Goal: Ask a question

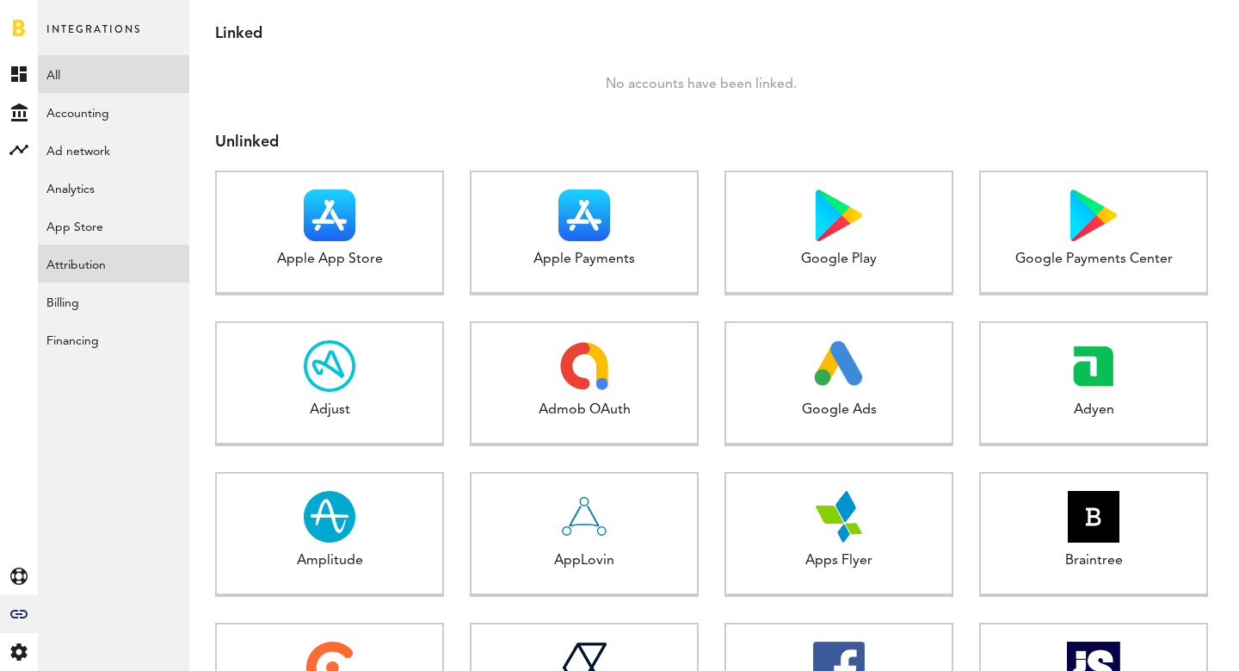
scroll to position [165, 0]
click at [28, 119] on div "Created with Sketch." at bounding box center [19, 112] width 38 height 38
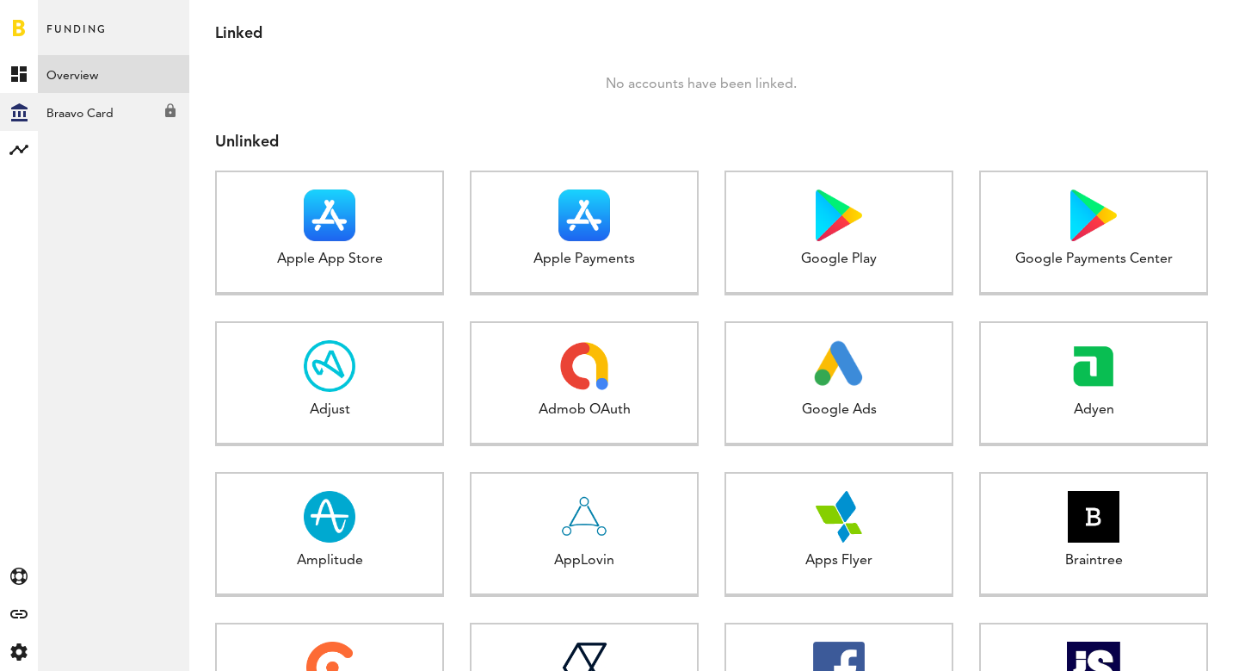
click at [87, 72] on link "Overview" at bounding box center [113, 74] width 151 height 38
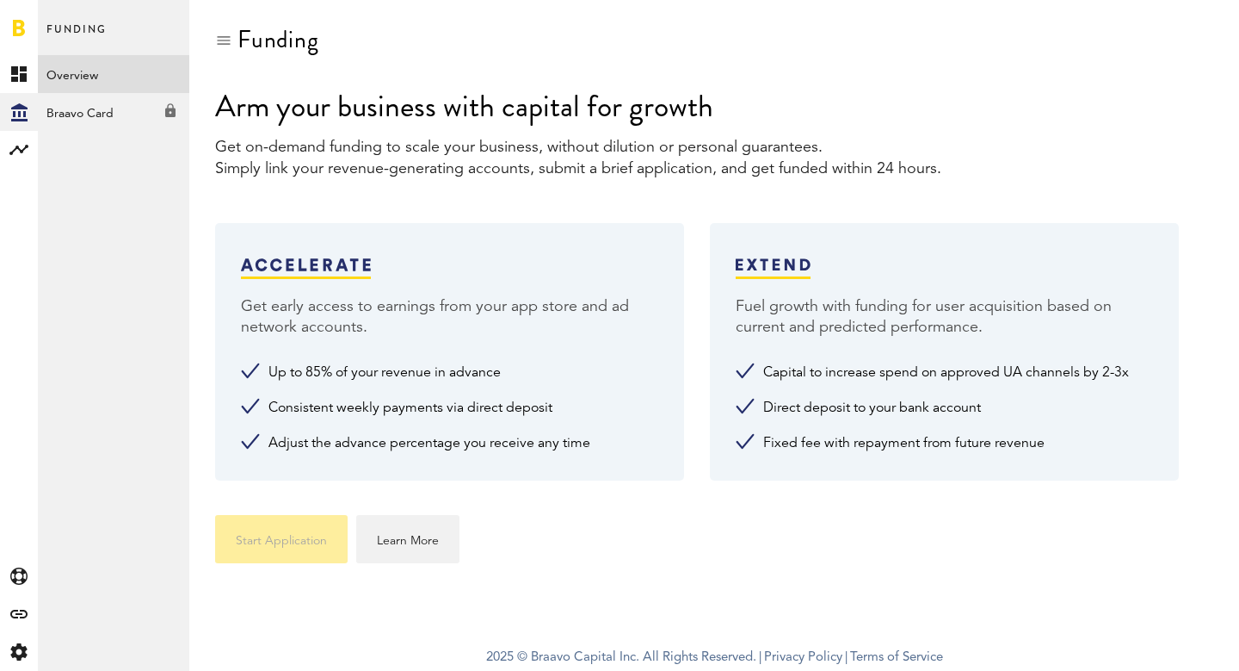
click at [100, 118] on div "Braavo Card Created with Sketch." at bounding box center [113, 108] width 151 height 31
click at [15, 154] on rect at bounding box center [19, 149] width 21 height 21
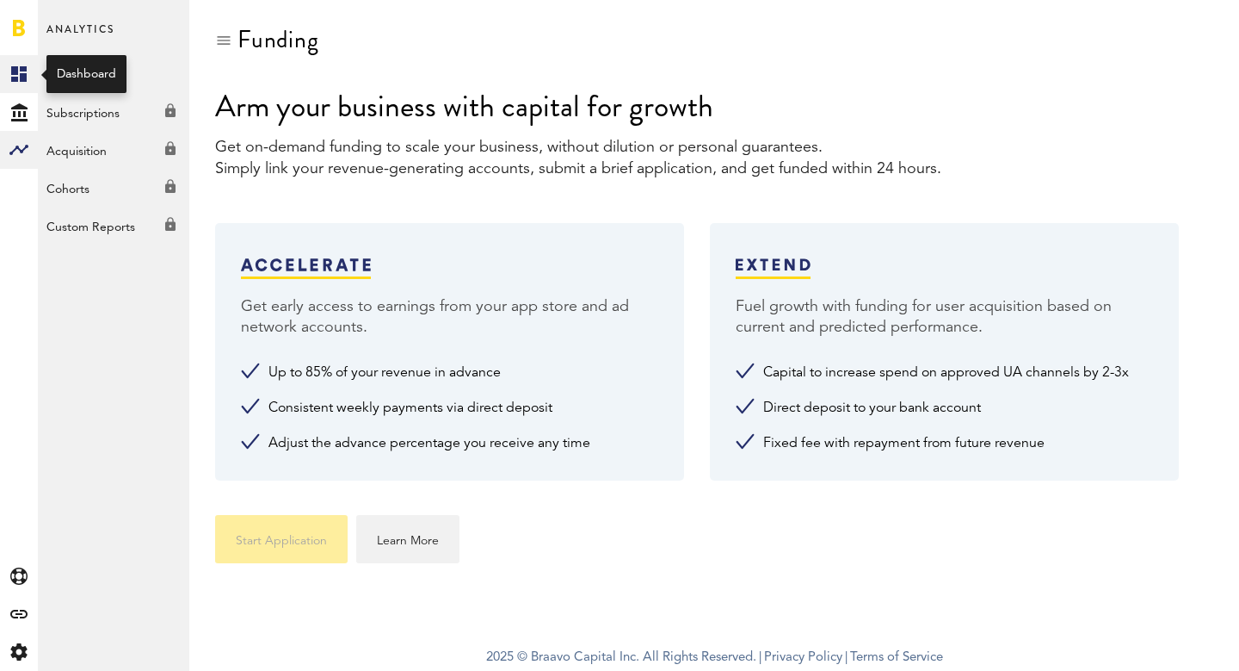
click at [25, 62] on link "Created with Sketch." at bounding box center [19, 74] width 38 height 38
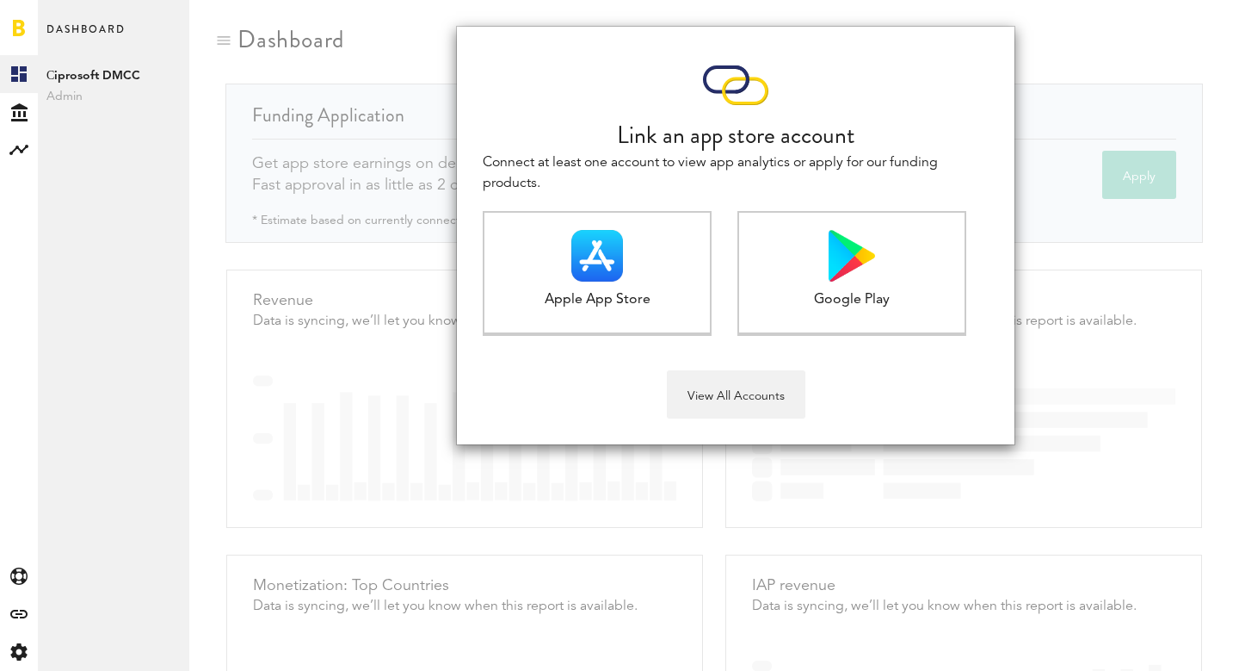
click at [6, 25] on div at bounding box center [19, 27] width 38 height 55
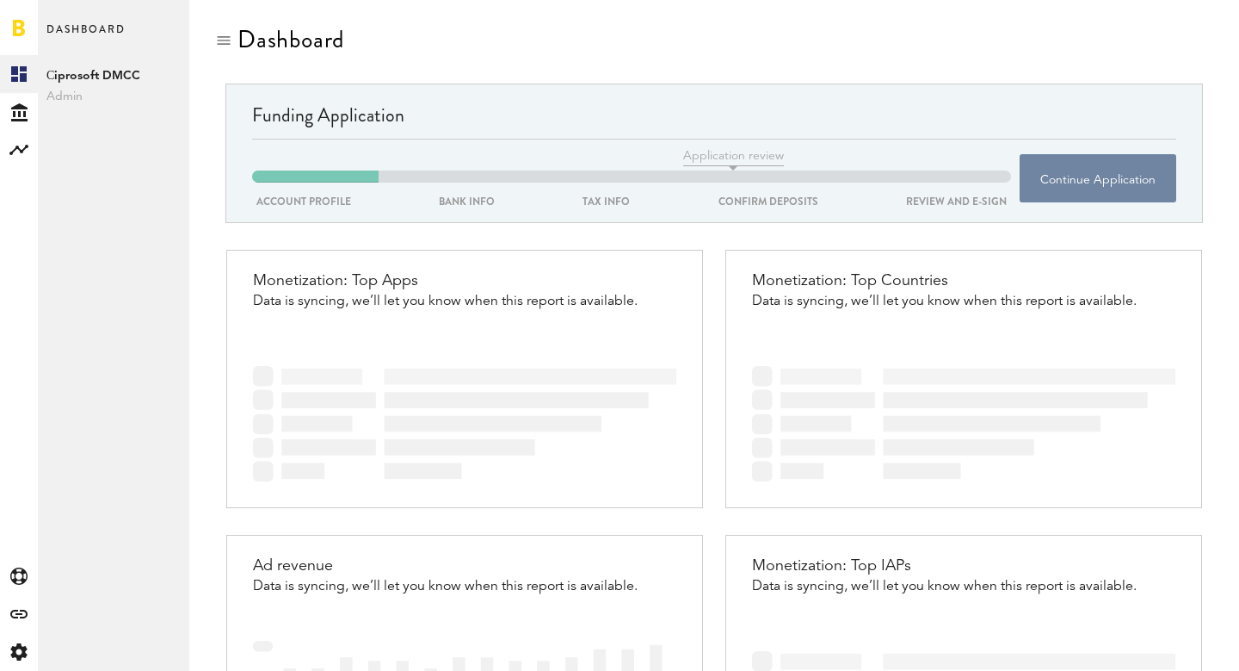
click at [1116, 183] on button "Continue Application" at bounding box center [1098, 178] width 157 height 48
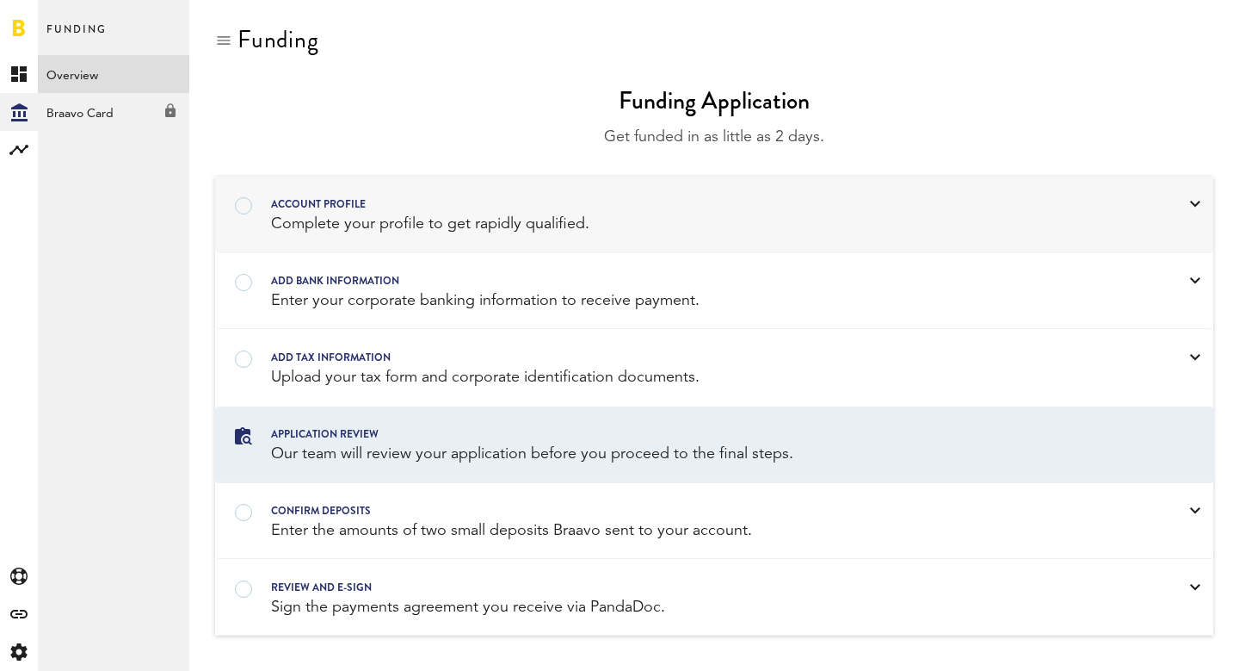
click at [547, 218] on div "Complete your profile to get rapidly qualified." at bounding box center [692, 224] width 843 height 22
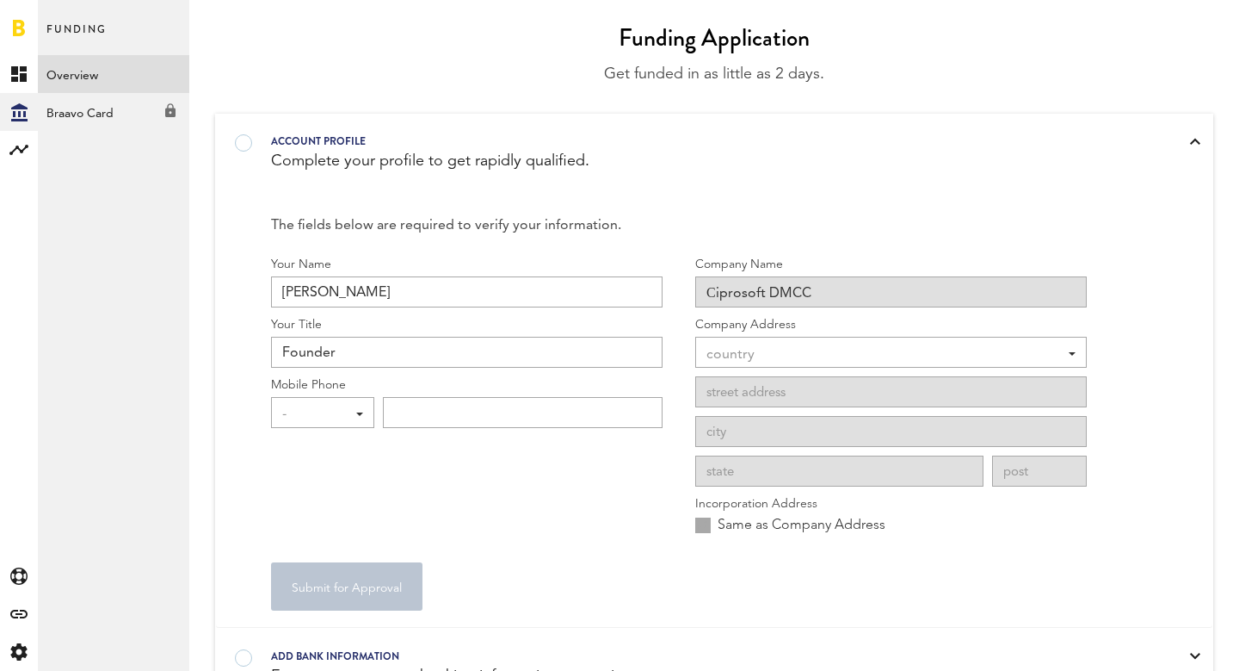
scroll to position [195, 0]
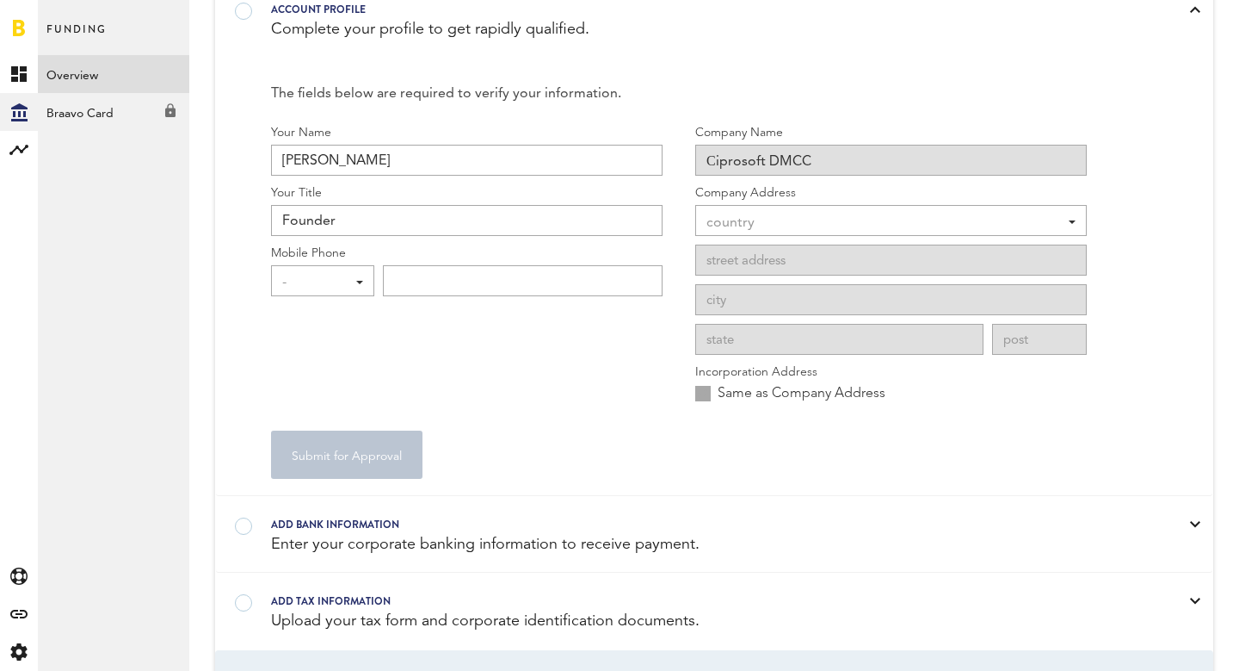
click at [819, 236] on div "country" at bounding box center [883, 222] width 352 height 29
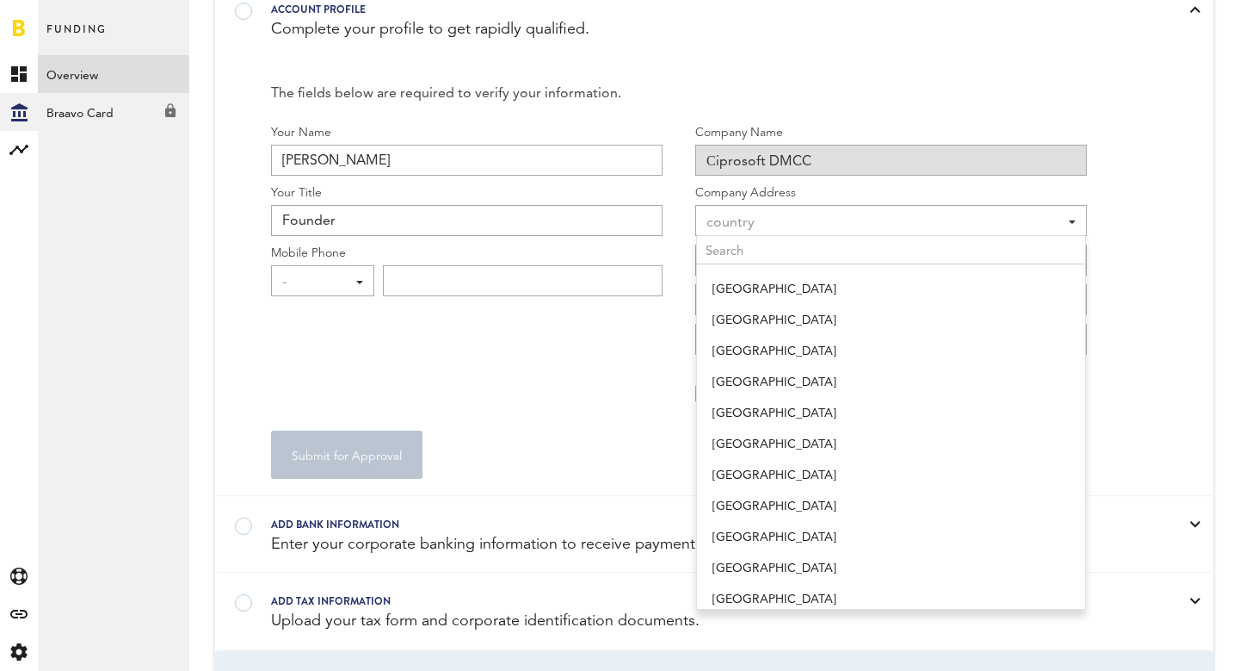
type input "Г"
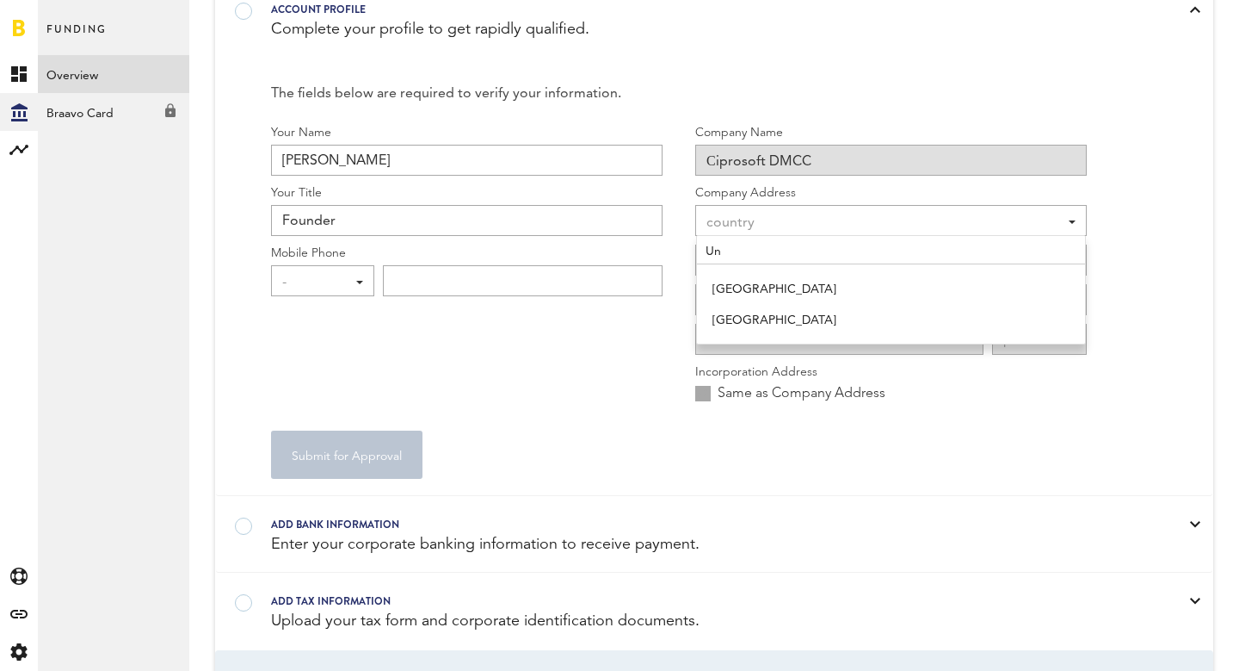
type input "U"
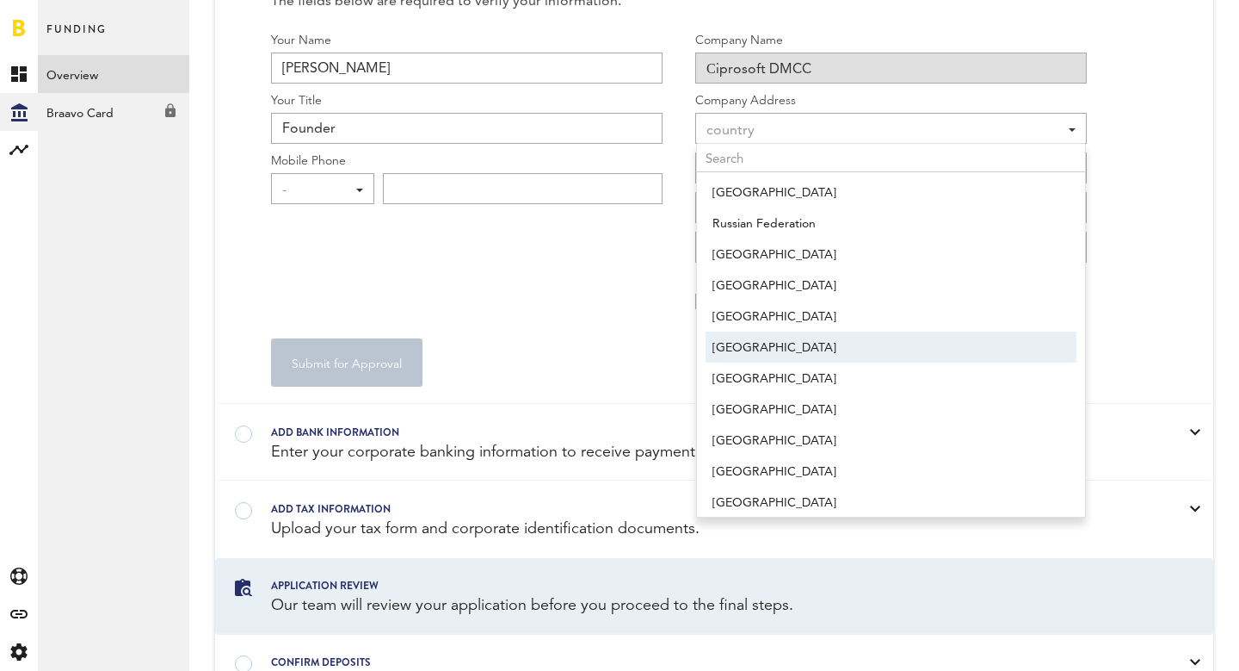
scroll to position [912, 0]
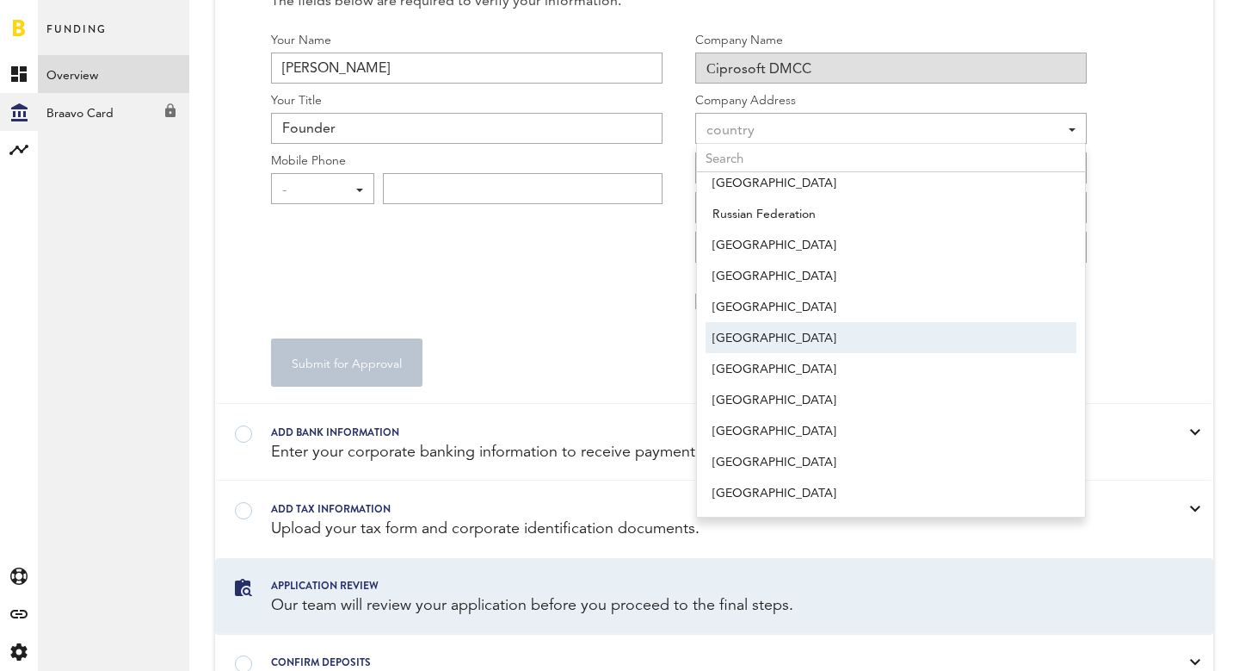
click at [503, 325] on form "Your Name Andrei Voroshilin Your Title Founder Mobile Phone - - +1 +1 +43 +54 +…" at bounding box center [679, 209] width 816 height 355
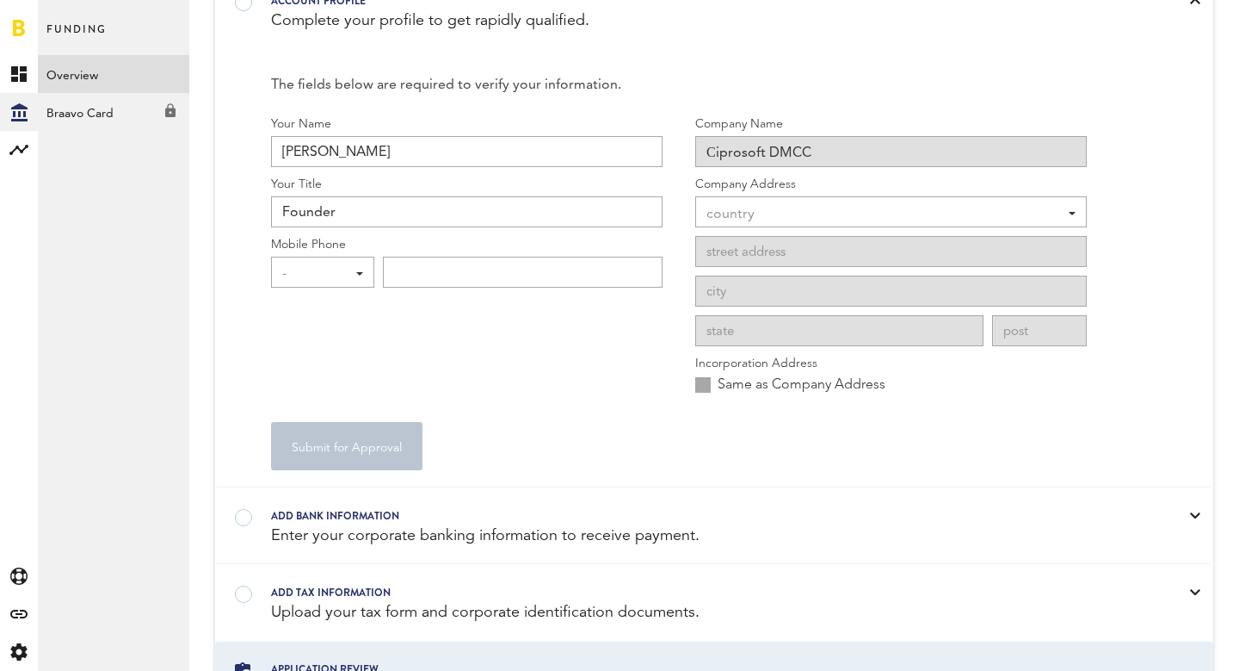
scroll to position [190, 0]
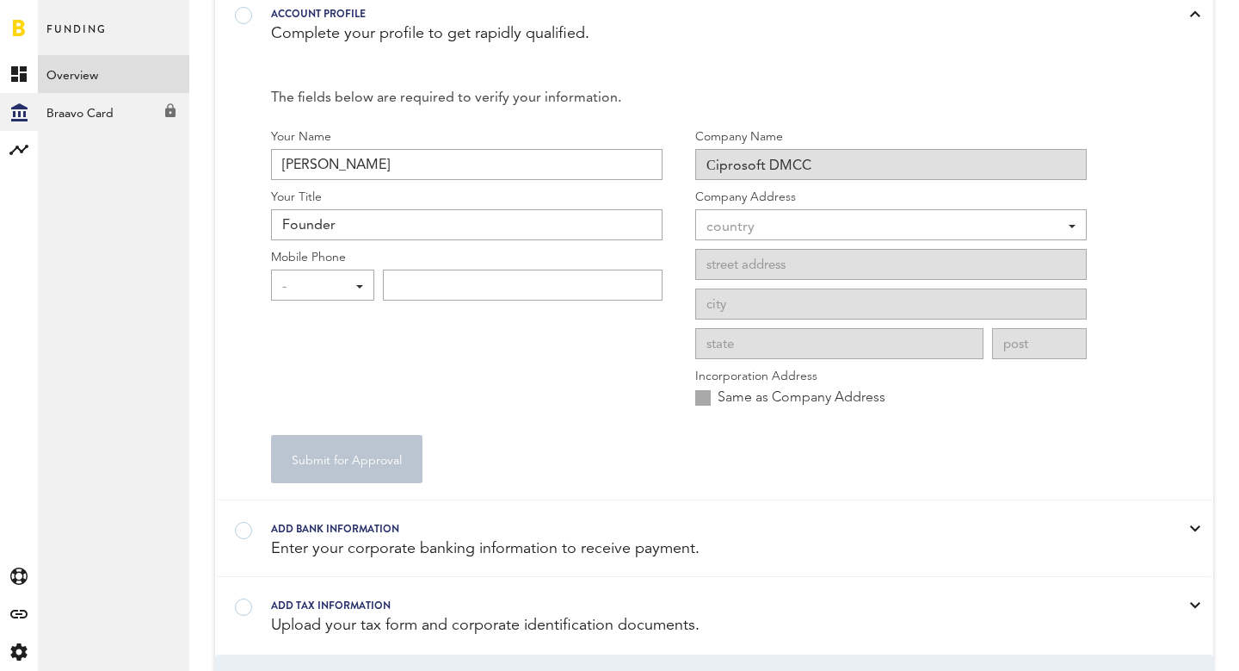
click at [781, 221] on div "country" at bounding box center [883, 227] width 352 height 29
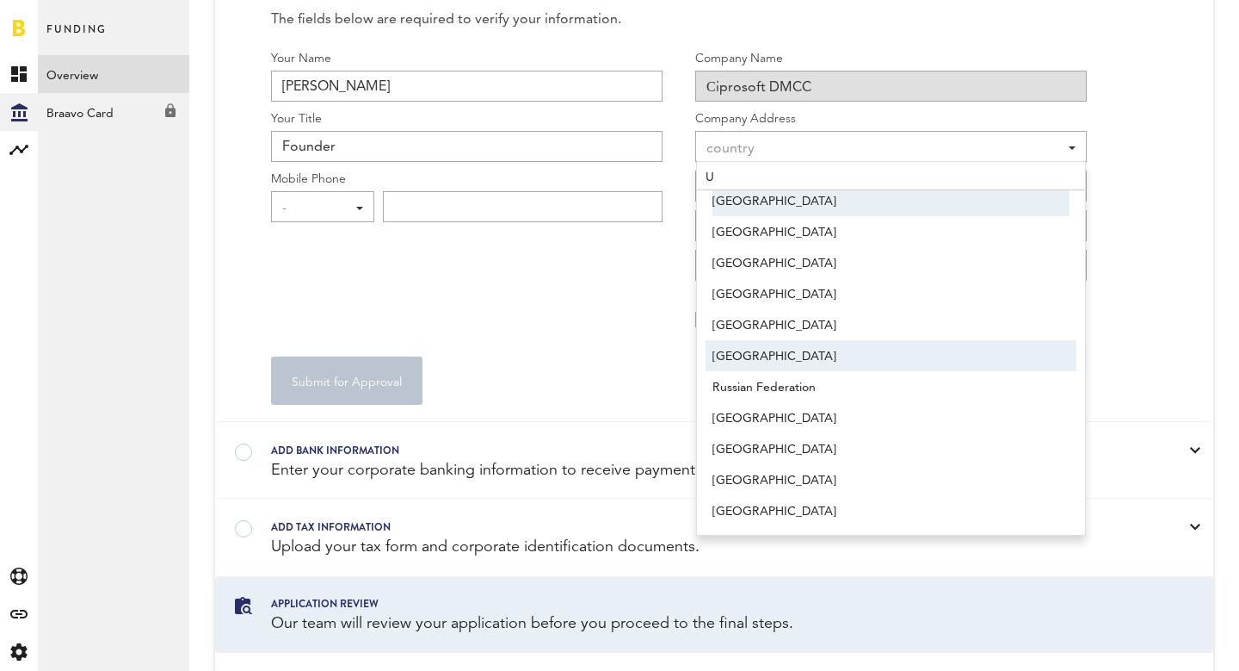
scroll to position [272, 0]
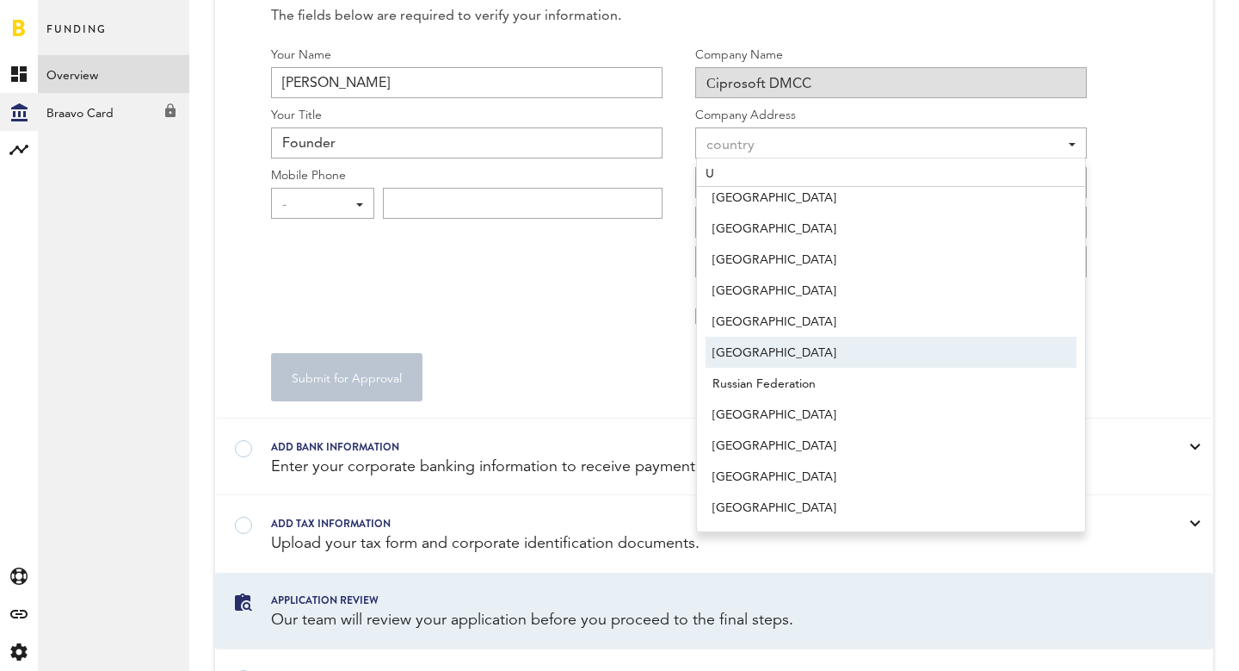
click at [593, 293] on div "Your Name Andrei Voroshilin Your Title Founder Mobile Phone - - +1 +1 +43 +54 +…" at bounding box center [467, 190] width 392 height 289
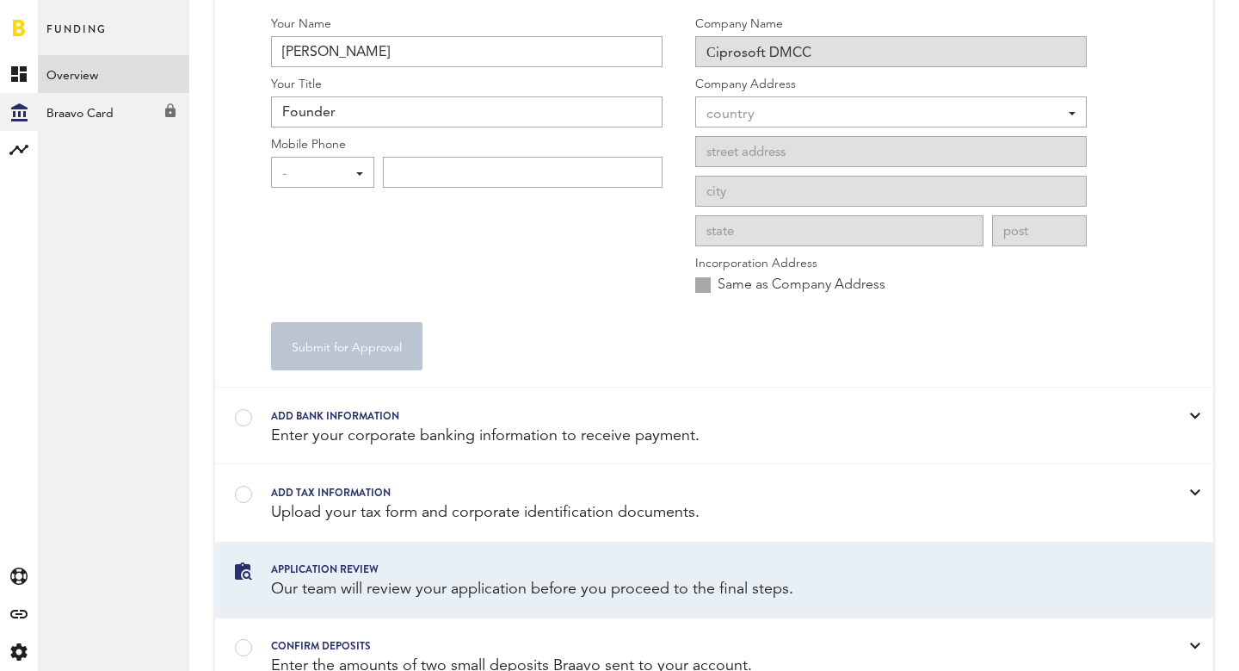
scroll to position [349, 0]
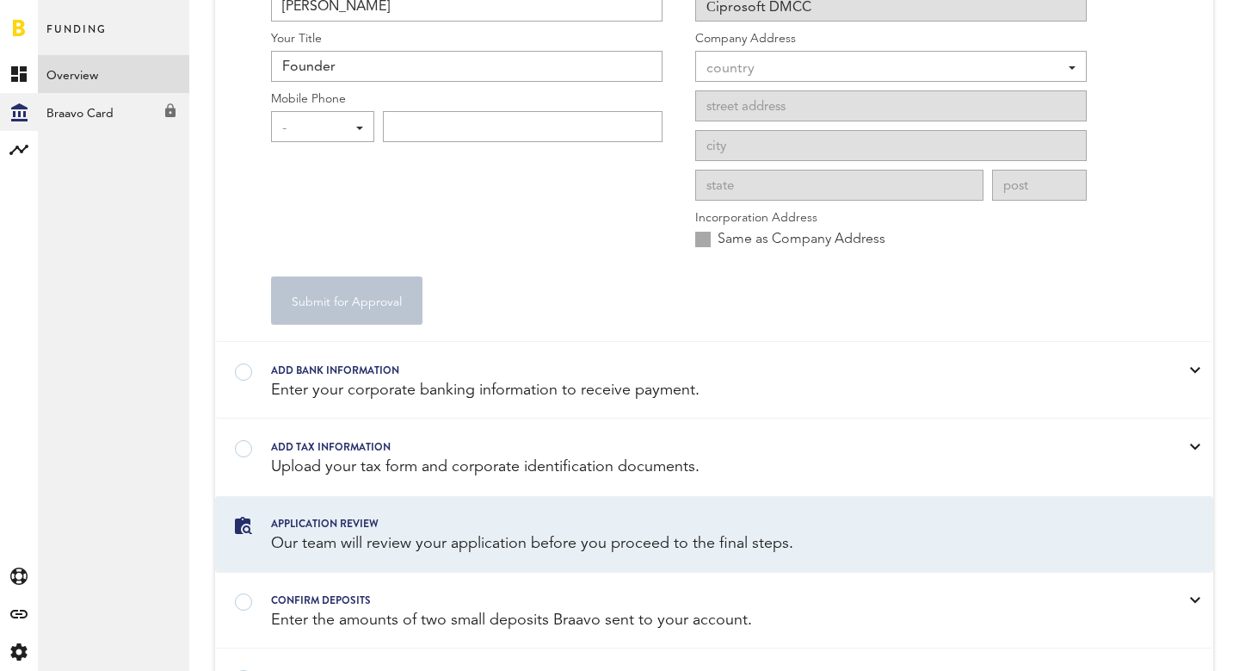
click at [374, 375] on div "Add bank information" at bounding box center [692, 370] width 843 height 19
click at [271, 361] on div at bounding box center [692, 361] width 843 height 0
click at [897, 369] on div "Add bank information" at bounding box center [692, 370] width 843 height 19
click at [891, 371] on div "Add bank information" at bounding box center [692, 370] width 843 height 19
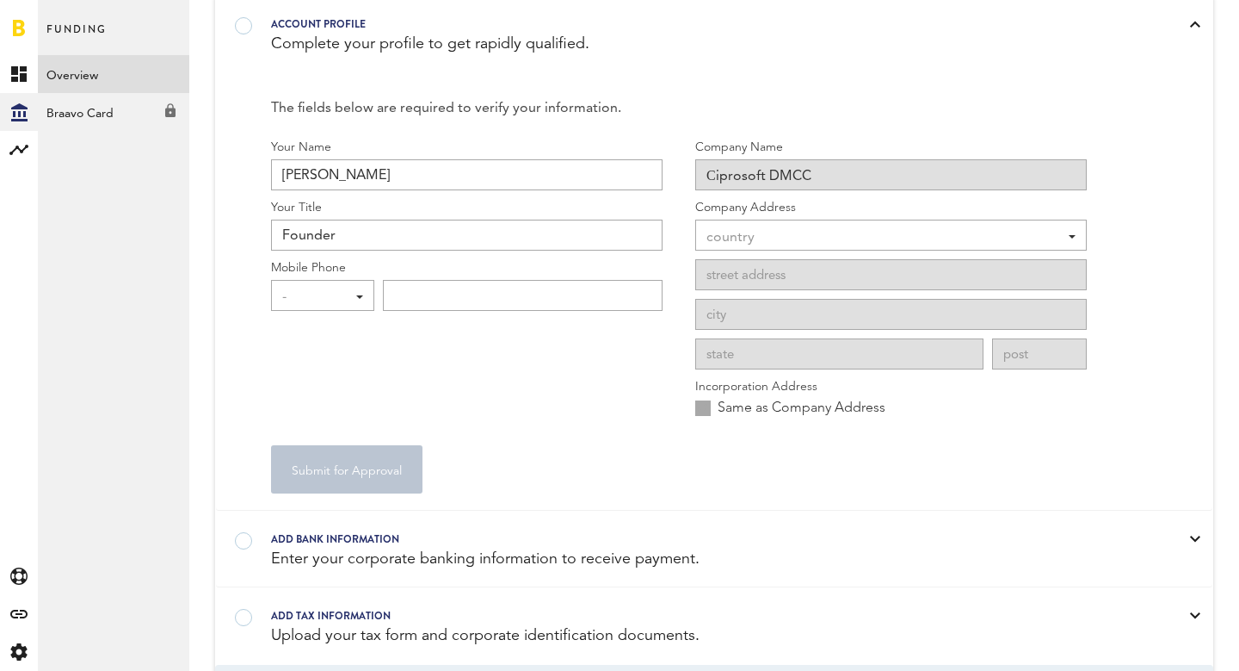
scroll to position [0, 0]
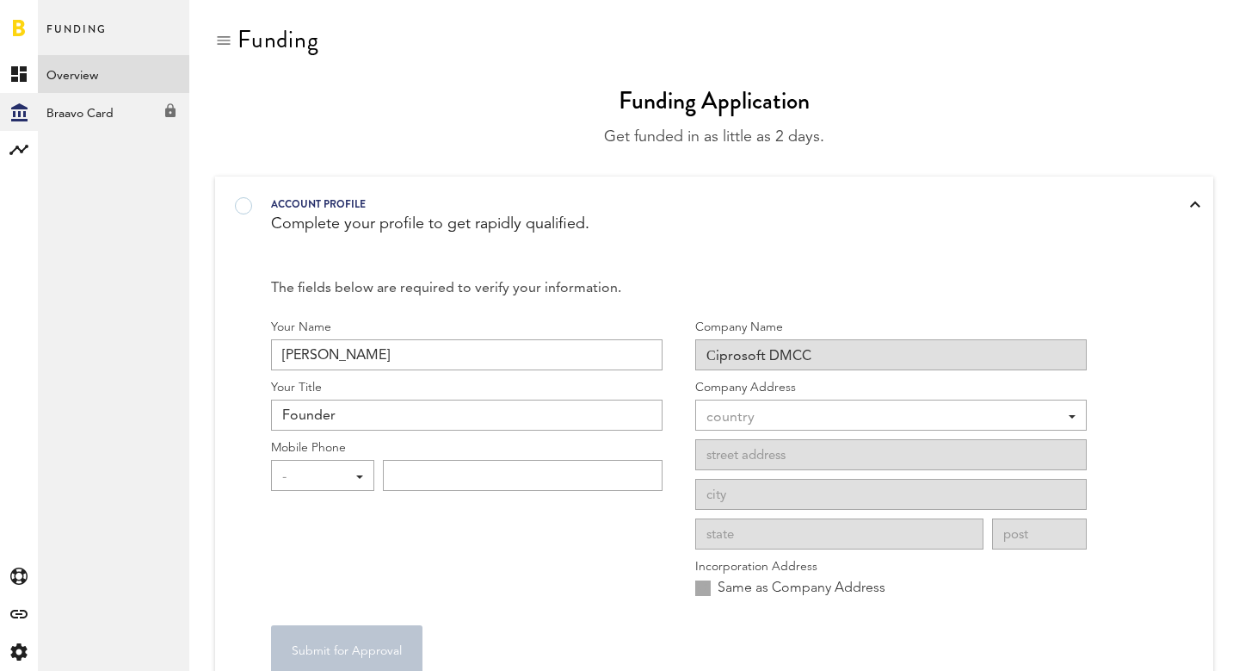
click at [1195, 205] on div at bounding box center [1195, 204] width 10 height 7
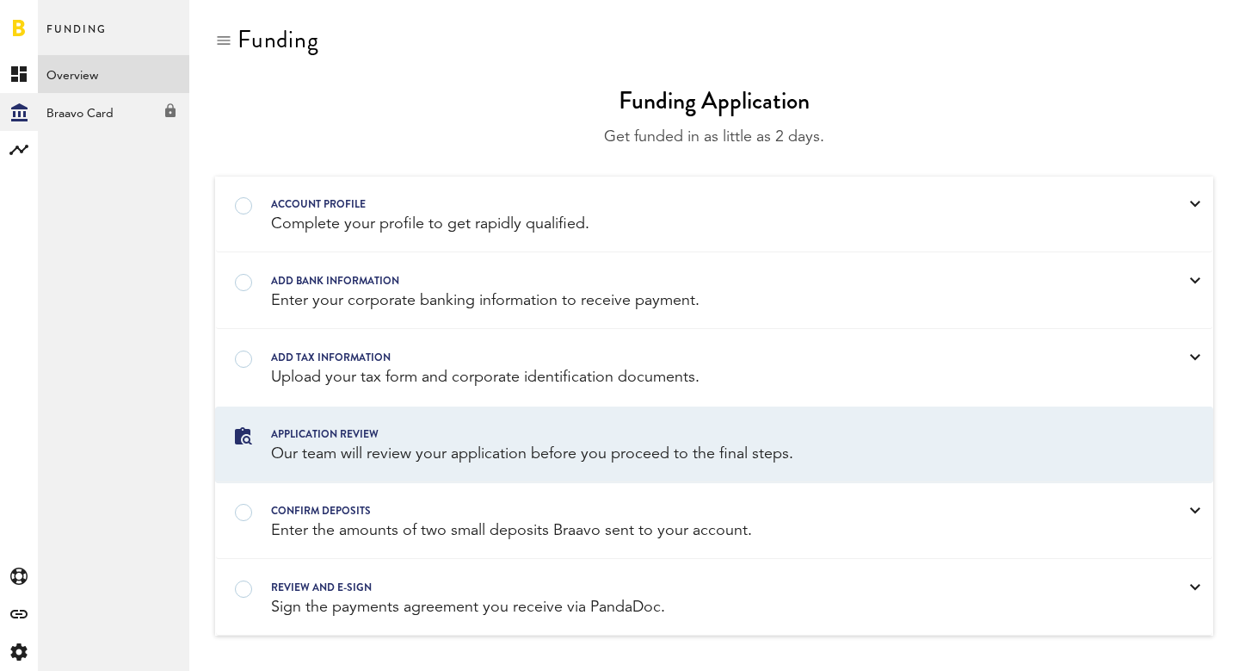
click at [1134, 302] on div "Add bank information Enter your corporate banking information to receive paymen…" at bounding box center [714, 291] width 997 height 75
click at [1187, 282] on div "Add bank information Enter your corporate banking information to receive paymen…" at bounding box center [714, 291] width 997 height 75
click at [431, 286] on div "Add bank information" at bounding box center [692, 280] width 843 height 19
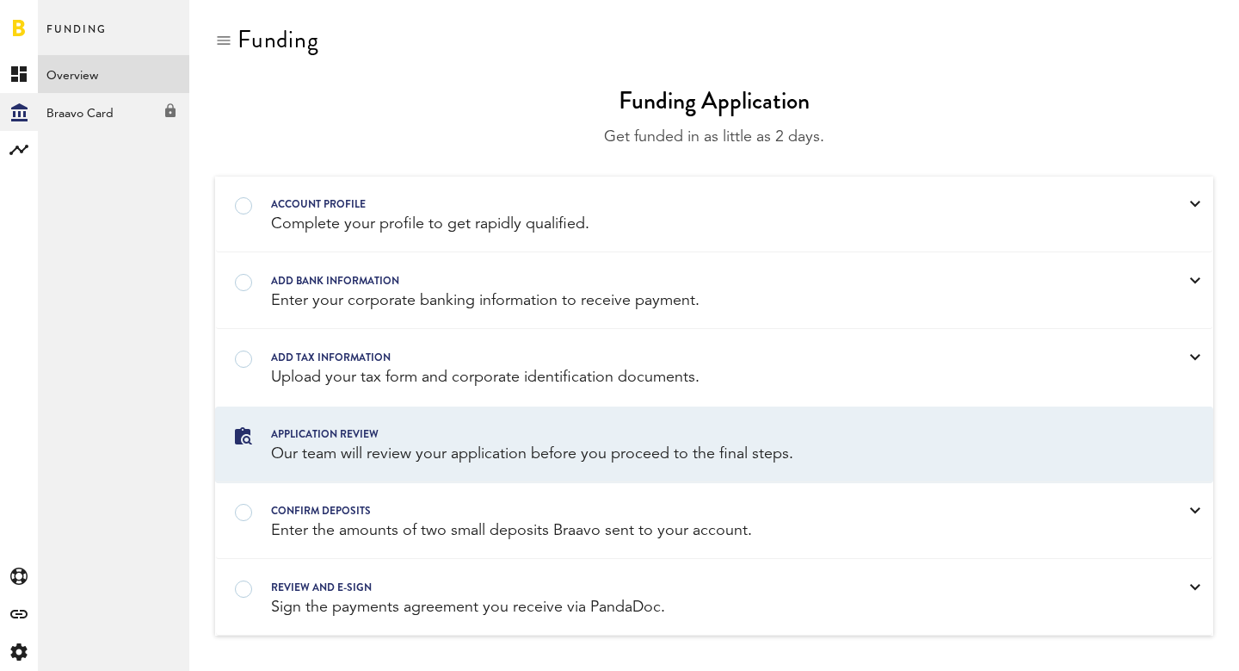
click at [431, 286] on div "Add bank information" at bounding box center [692, 280] width 843 height 19
click at [307, 286] on div "Add bank information" at bounding box center [692, 280] width 843 height 19
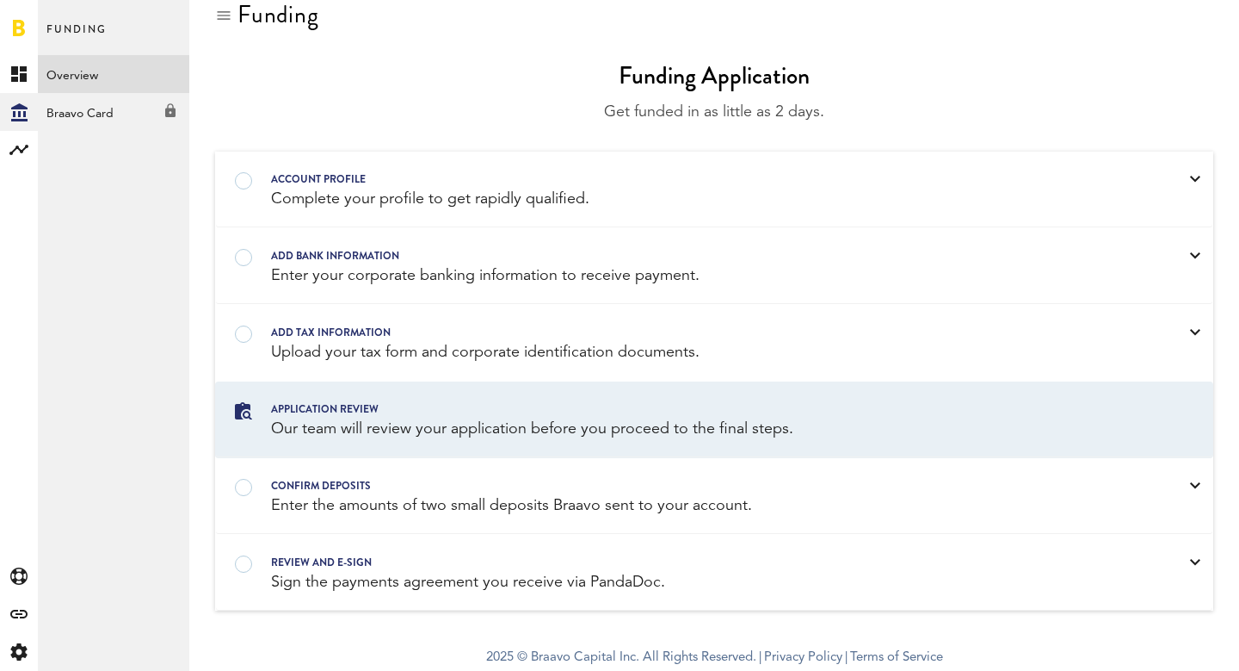
click at [335, 249] on div "Add bank information" at bounding box center [692, 255] width 843 height 19
click at [361, 198] on div "Complete your profile to get rapidly qualified." at bounding box center [692, 200] width 843 height 22
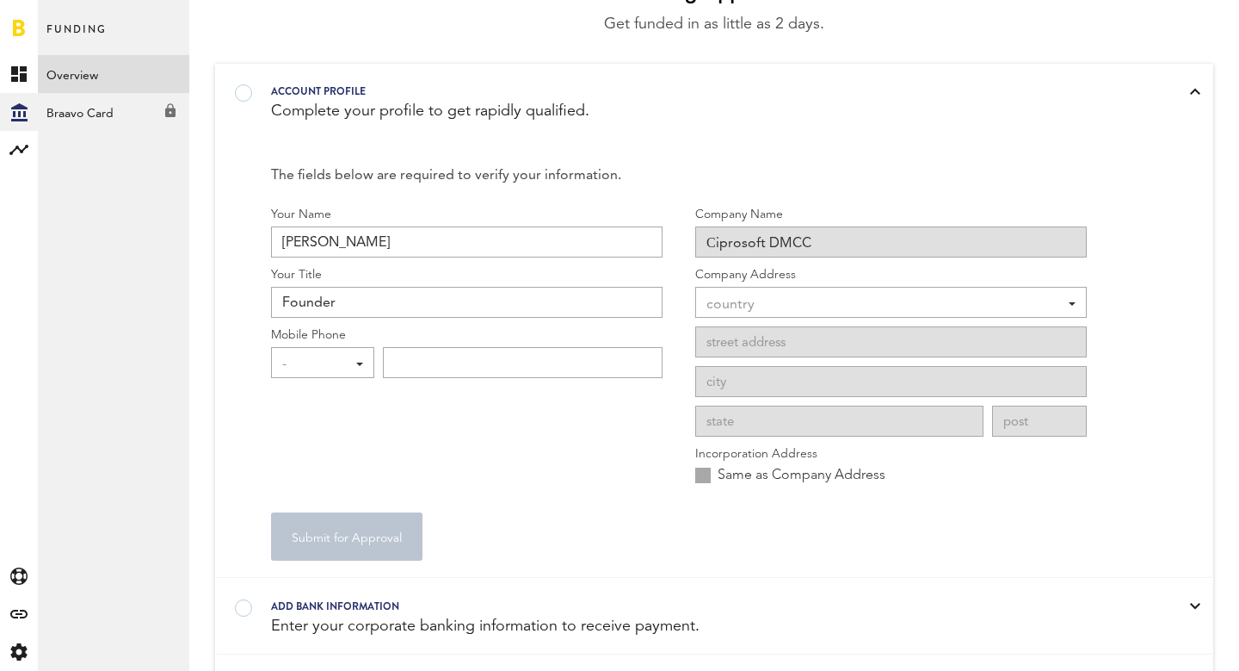
scroll to position [281, 0]
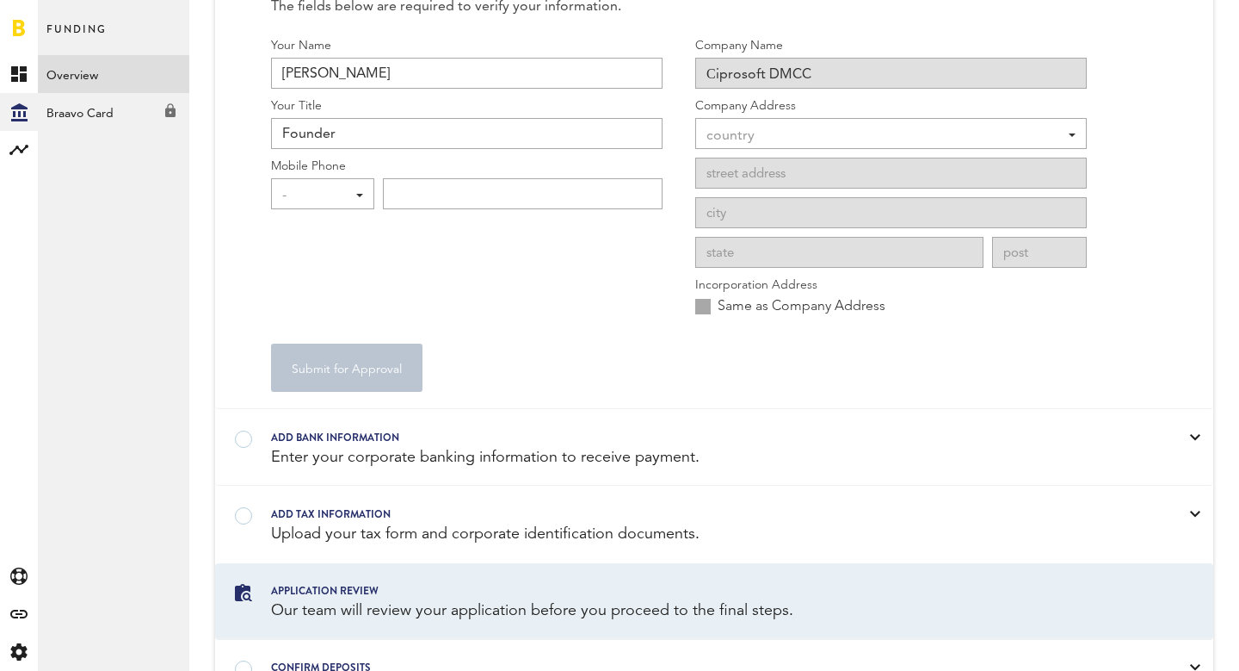
click at [702, 308] on label "Same as Company Address" at bounding box center [790, 306] width 190 height 19
click at [574, 460] on div "Enter your corporate banking information to receive payment." at bounding box center [692, 458] width 843 height 22
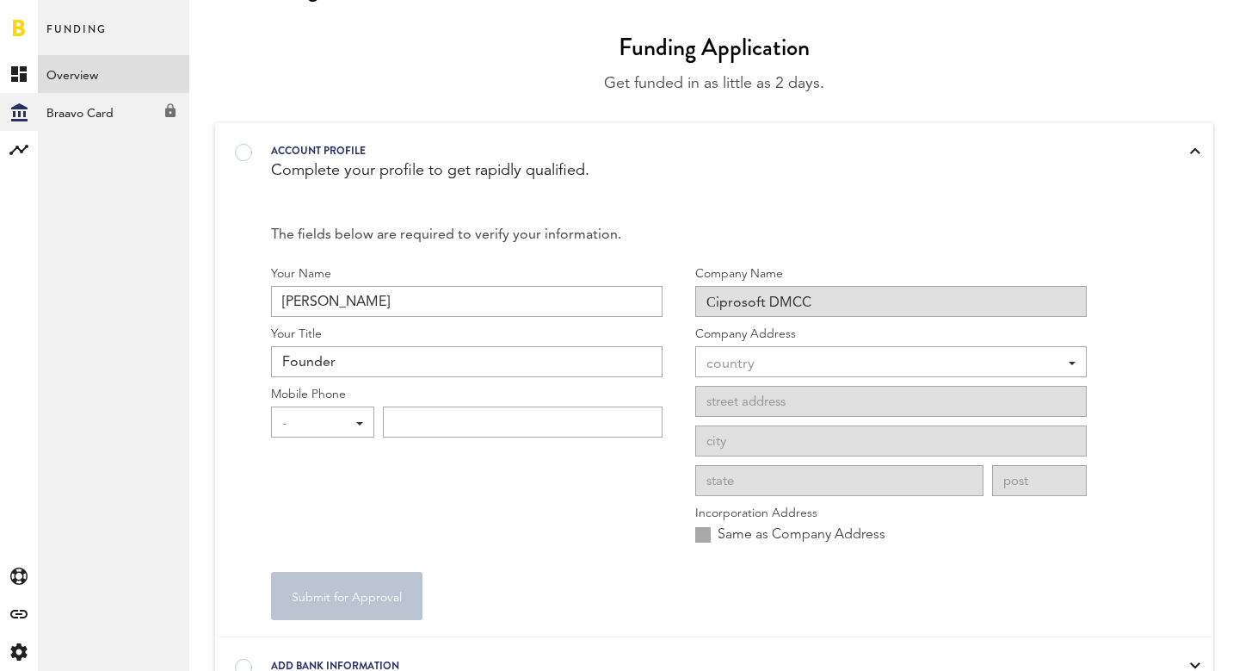
scroll to position [0, 0]
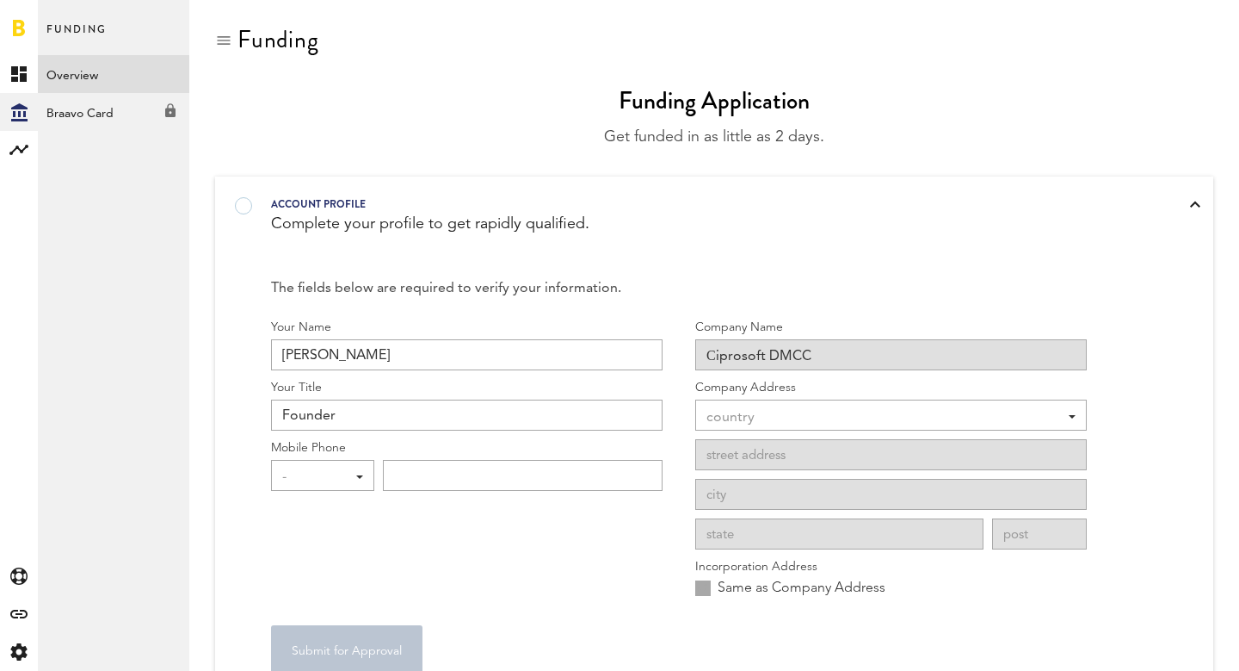
click at [803, 409] on div "country" at bounding box center [883, 417] width 352 height 29
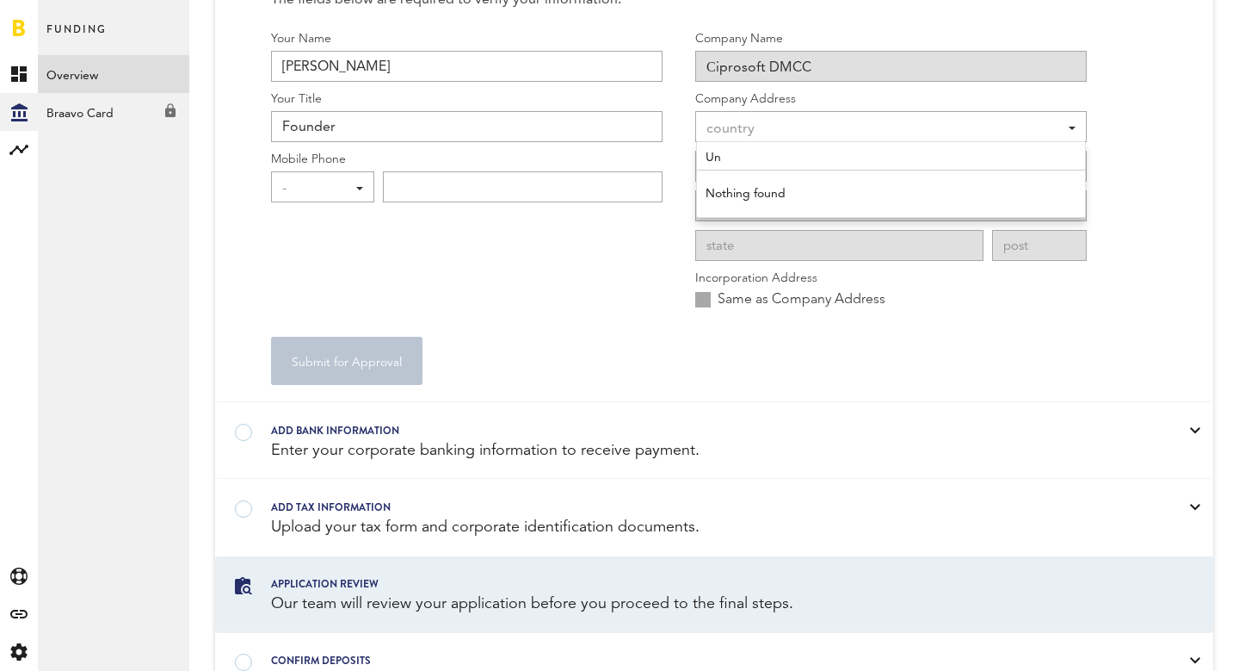
type input "U"
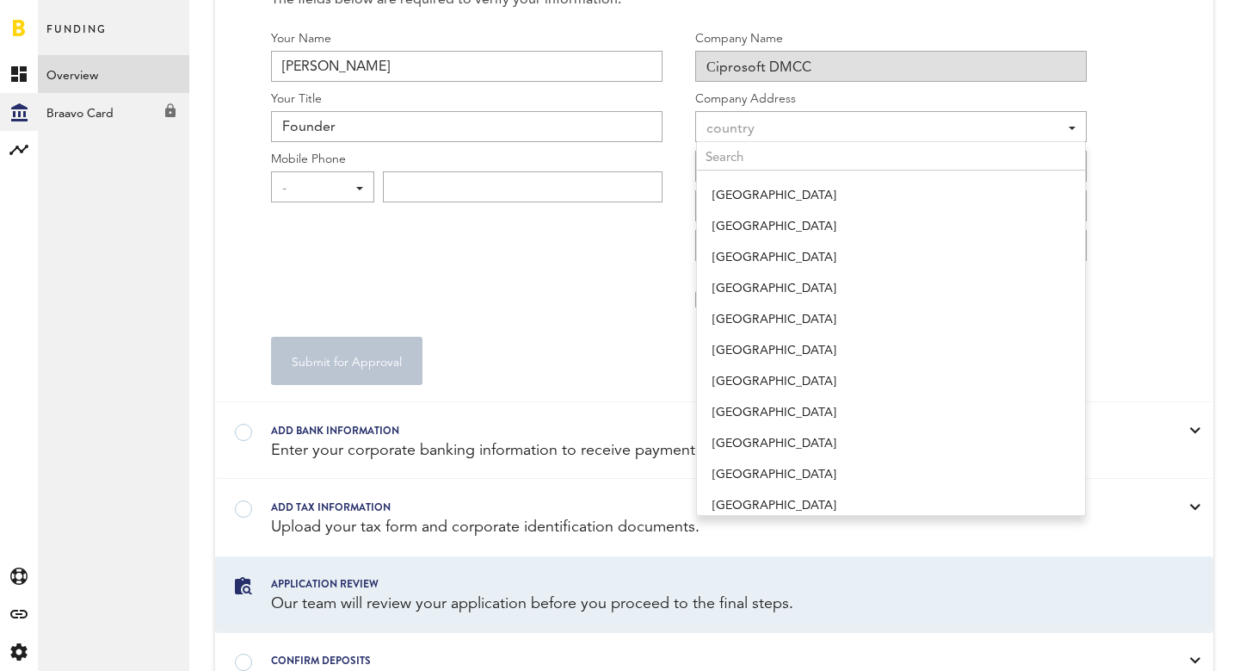
click at [620, 312] on div "Your Name Andrei Voroshilin Your Title Founder Mobile Phone - - +1 +1 +43 +54 +…" at bounding box center [467, 174] width 392 height 289
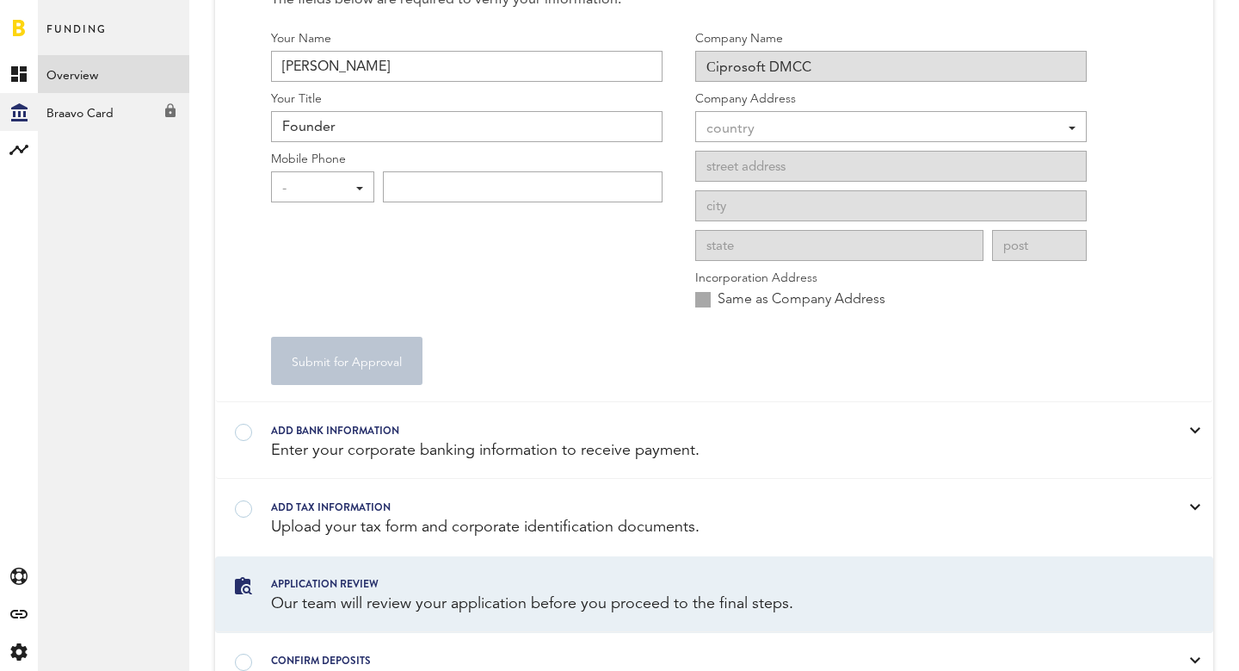
click at [343, 190] on div "-" at bounding box center [314, 188] width 64 height 29
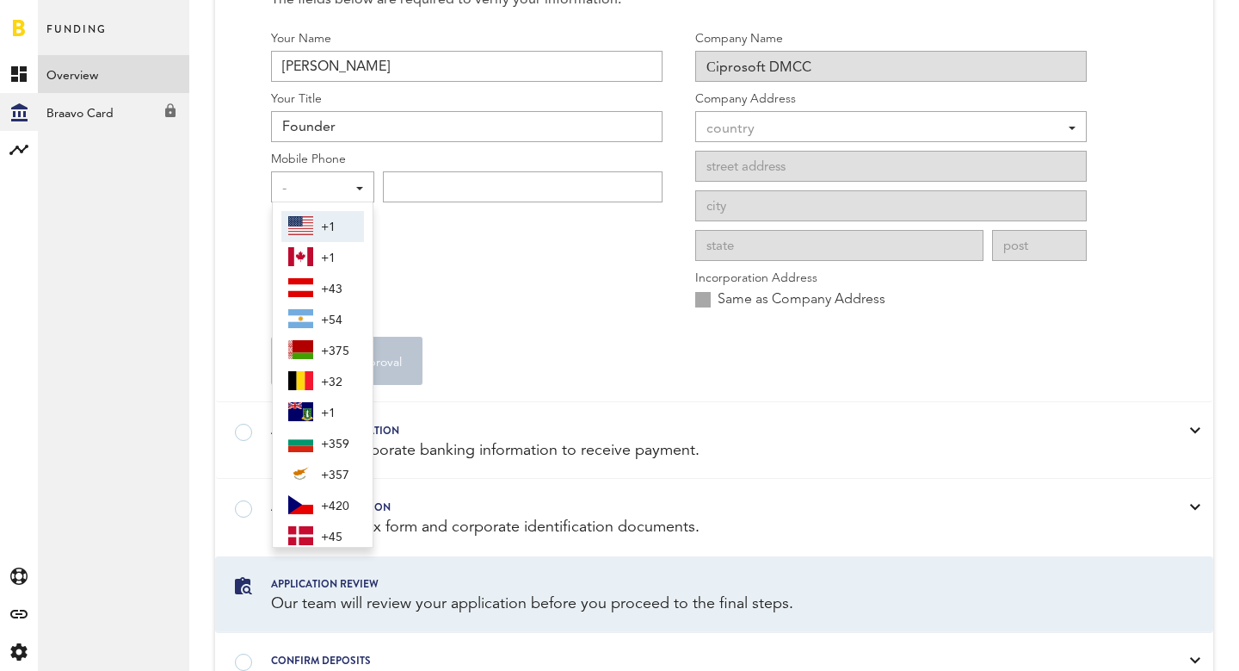
click at [316, 182] on div "-" at bounding box center [314, 188] width 64 height 29
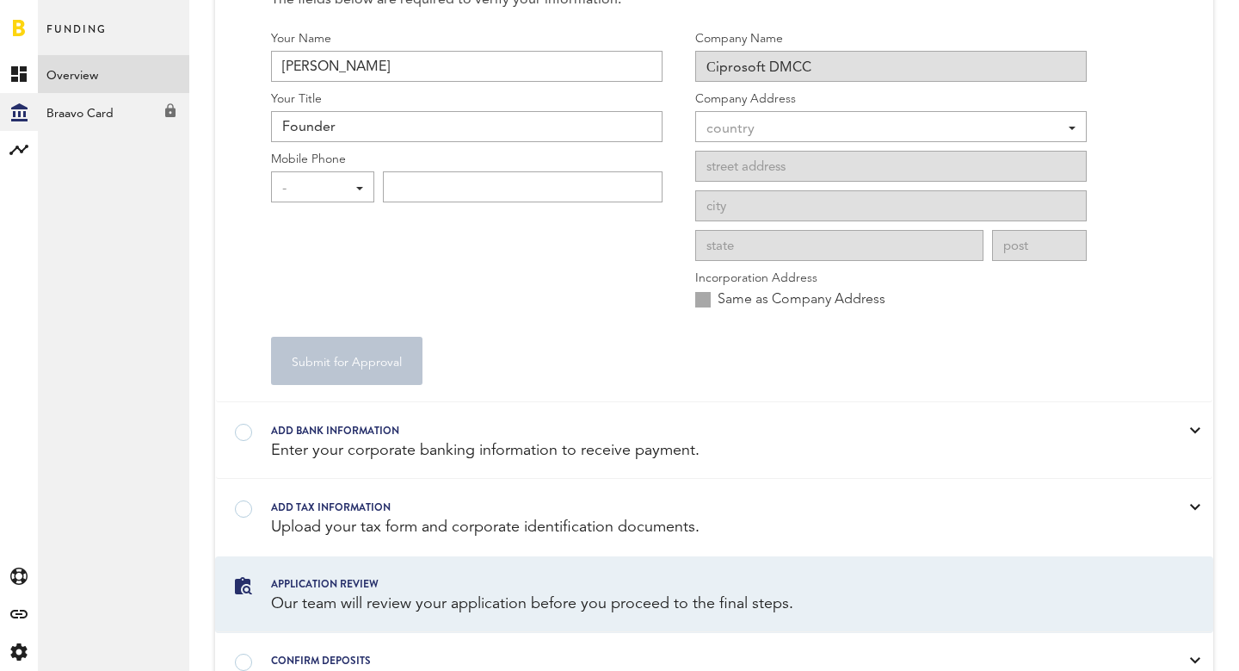
click at [316, 182] on div "-" at bounding box center [314, 188] width 64 height 29
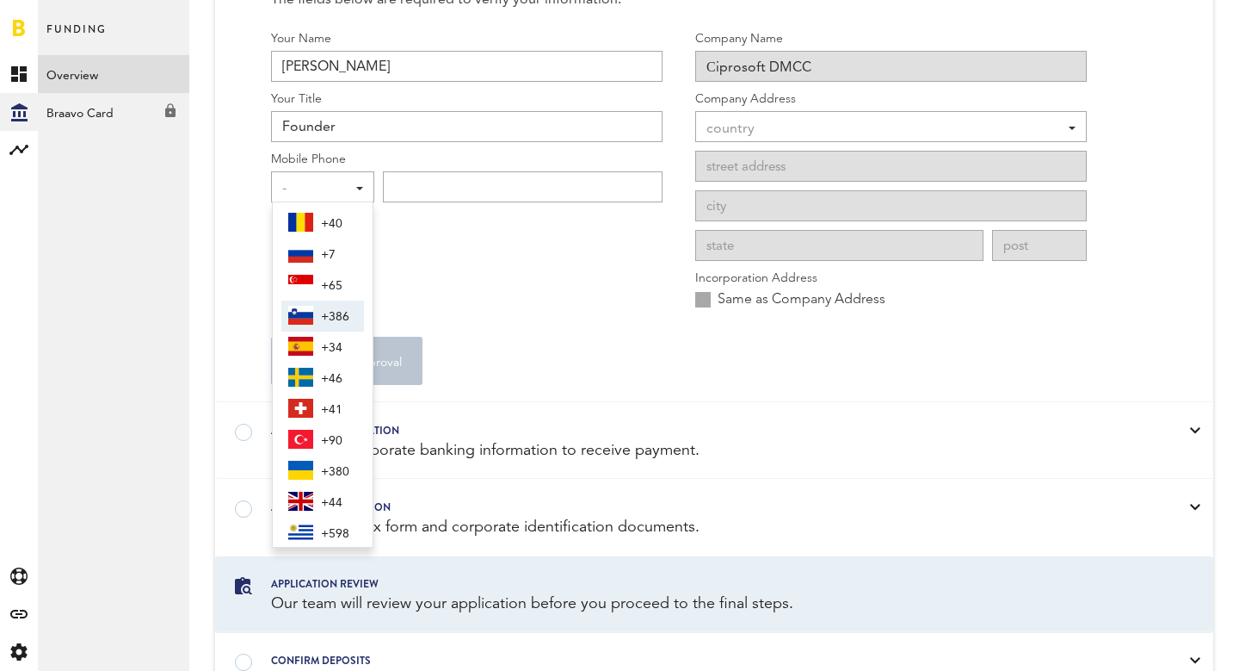
scroll to position [912, 0]
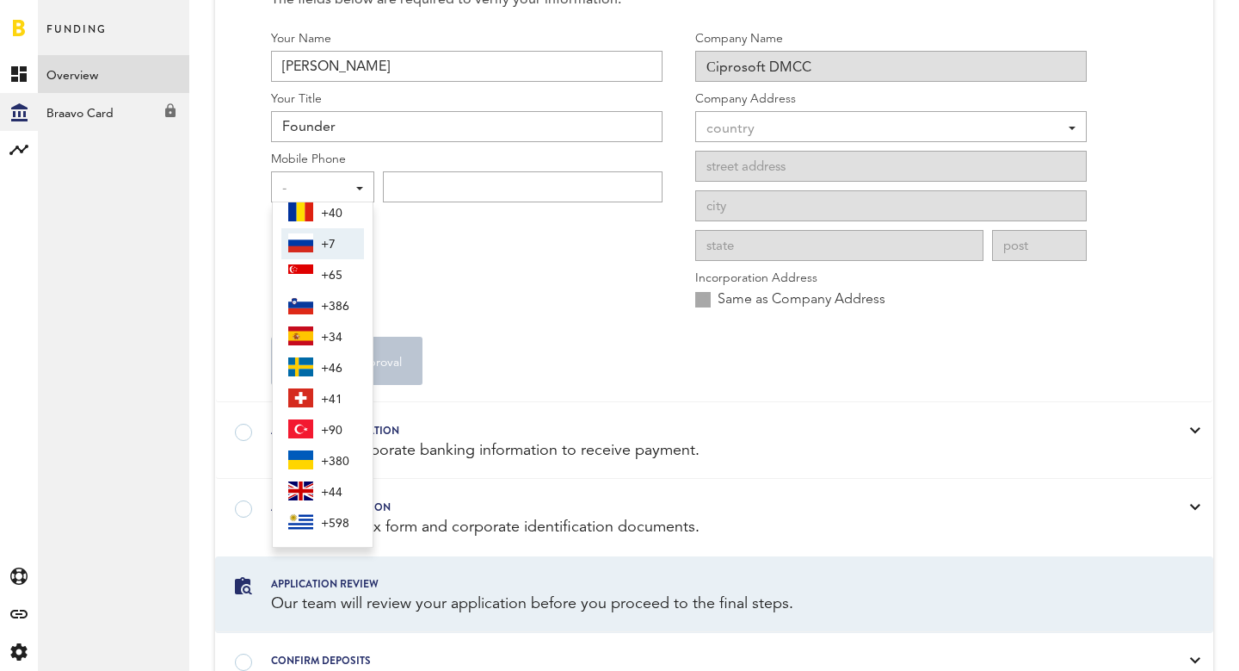
click at [610, 262] on div "Your Name Andrei Voroshilin Your Title Founder Mobile Phone - - +1 +1 +43 +54 +…" at bounding box center [467, 174] width 392 height 289
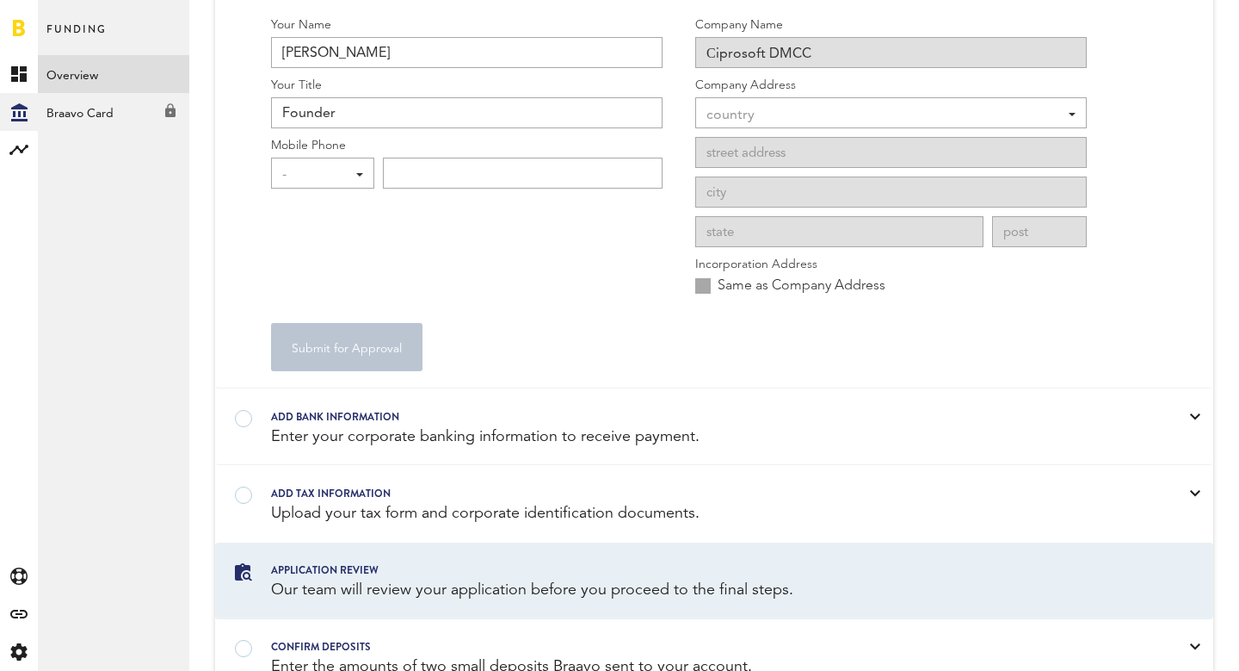
scroll to position [0, 0]
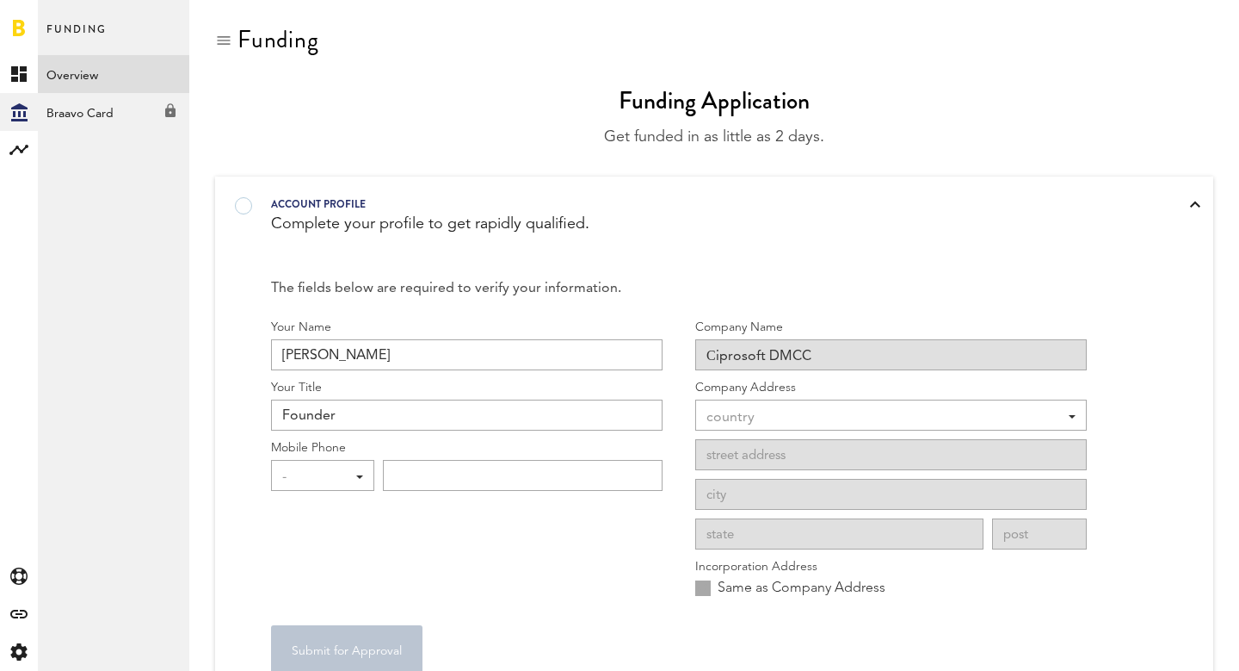
click at [25, 19] on div at bounding box center [19, 27] width 38 height 55
click at [18, 72] on rect at bounding box center [19, 74] width 21 height 21
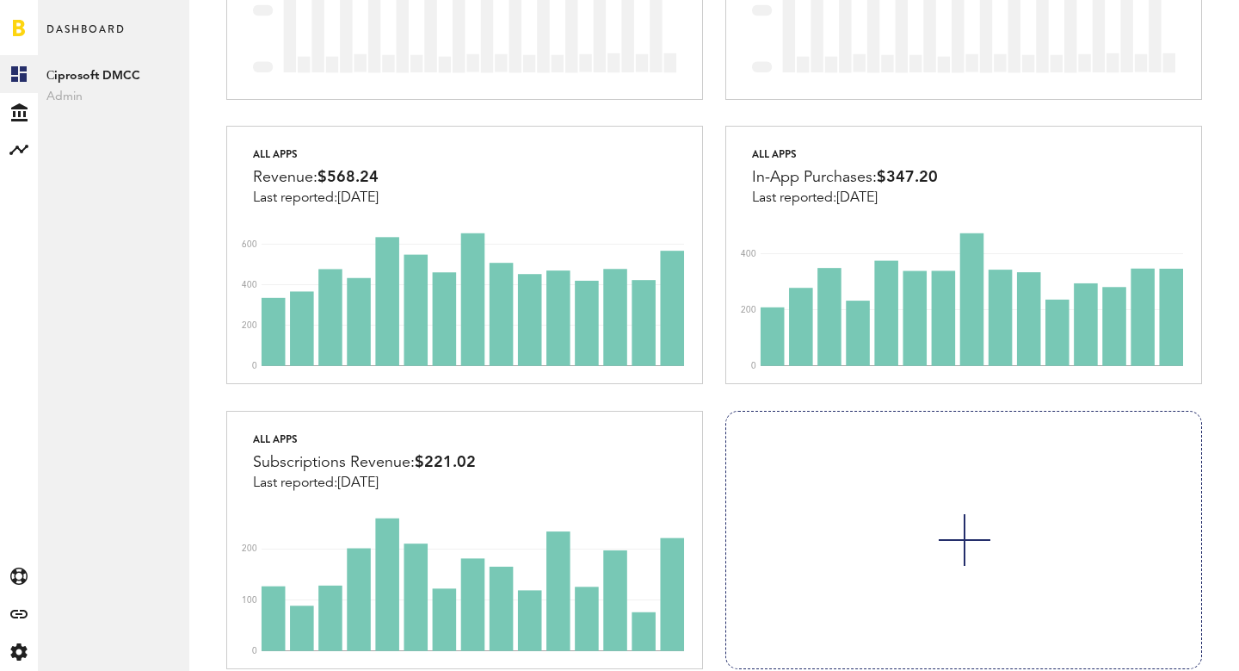
scroll to position [1052, 0]
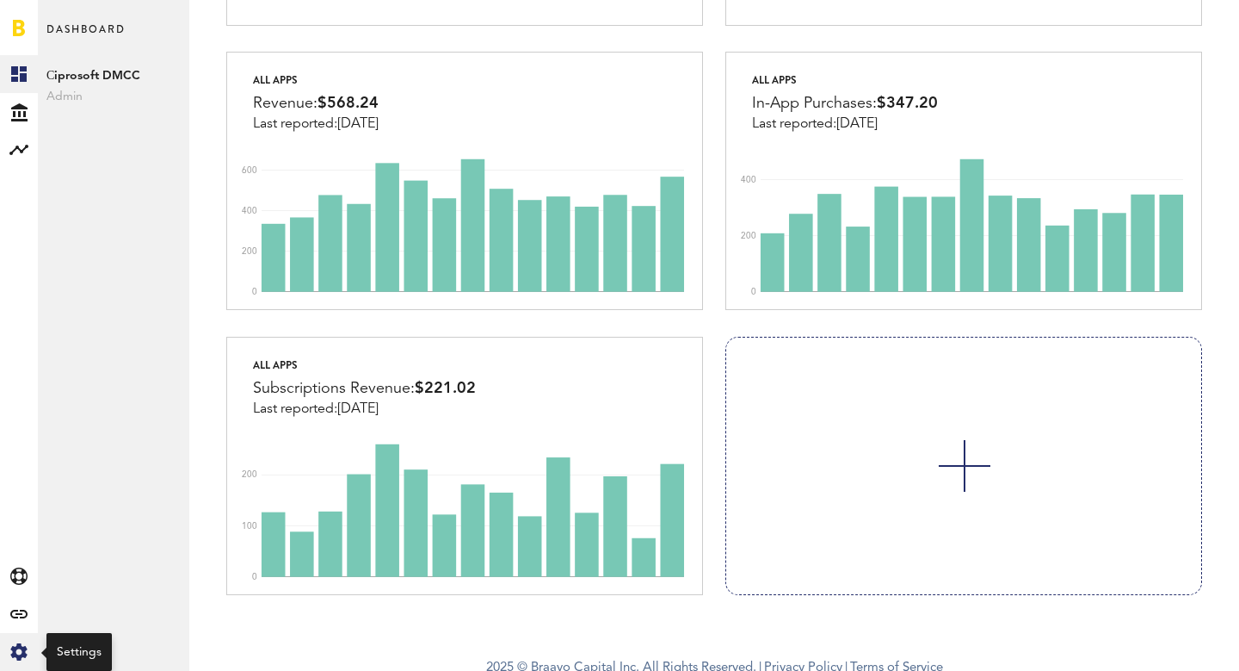
click at [18, 659] on icon at bounding box center [18, 651] width 16 height 17
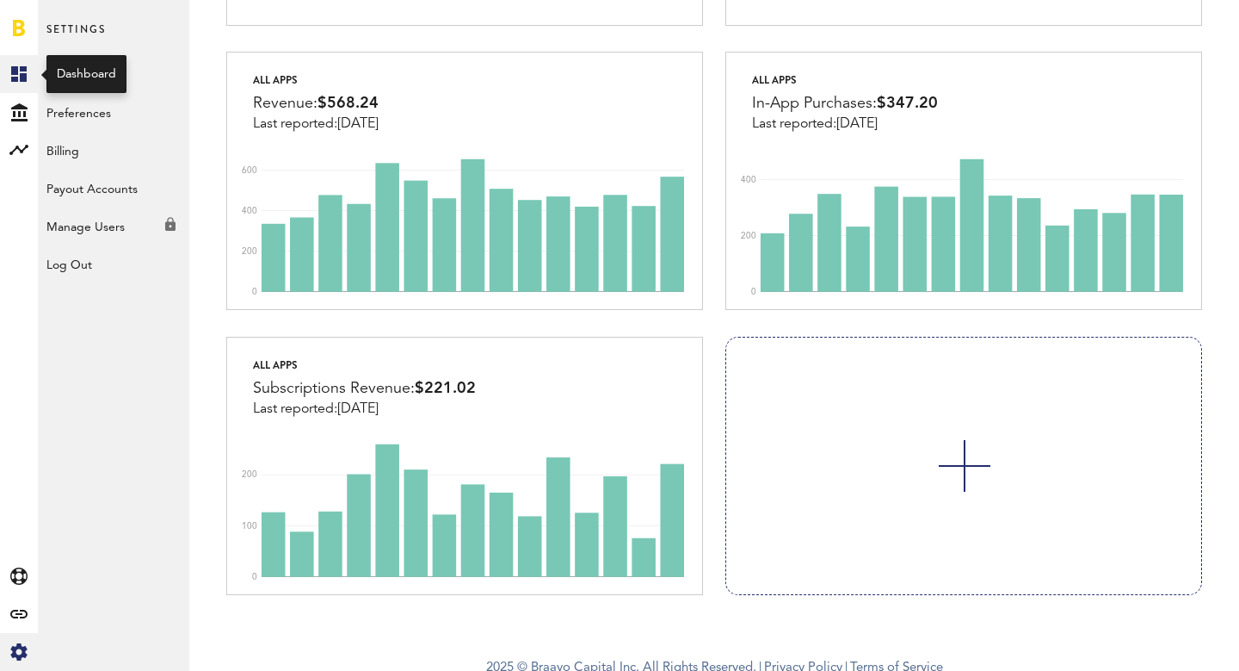
scroll to position [1060, 0]
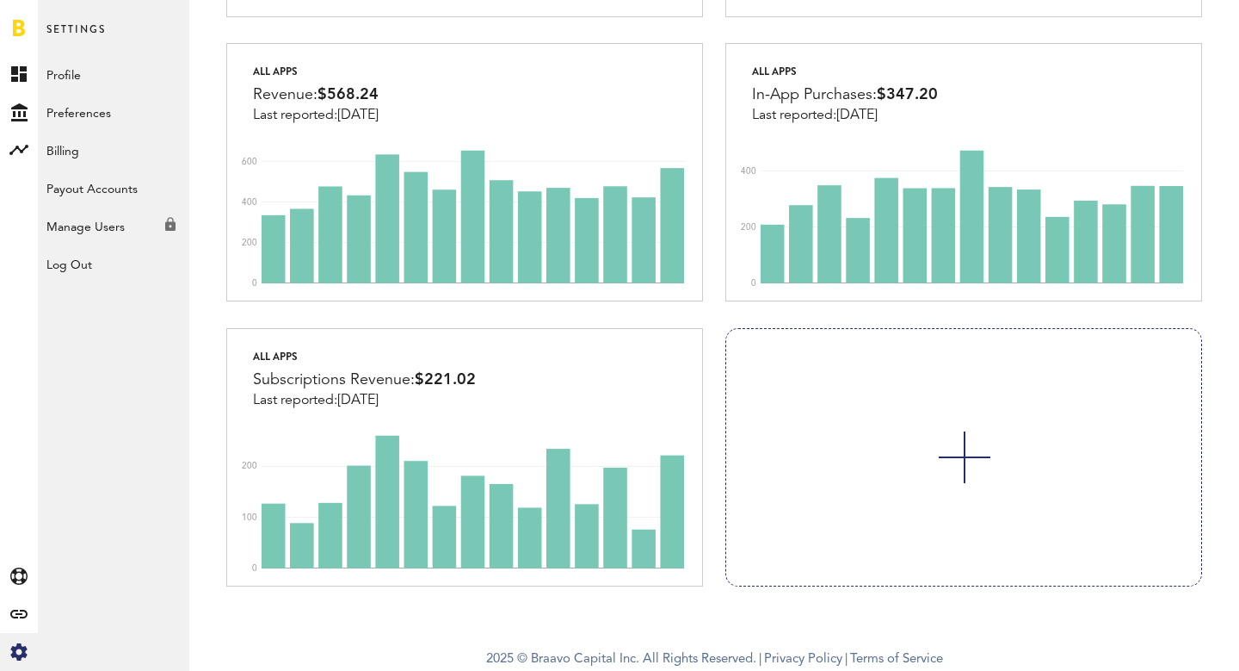
click at [18, 35] on link at bounding box center [19, 27] width 12 height 17
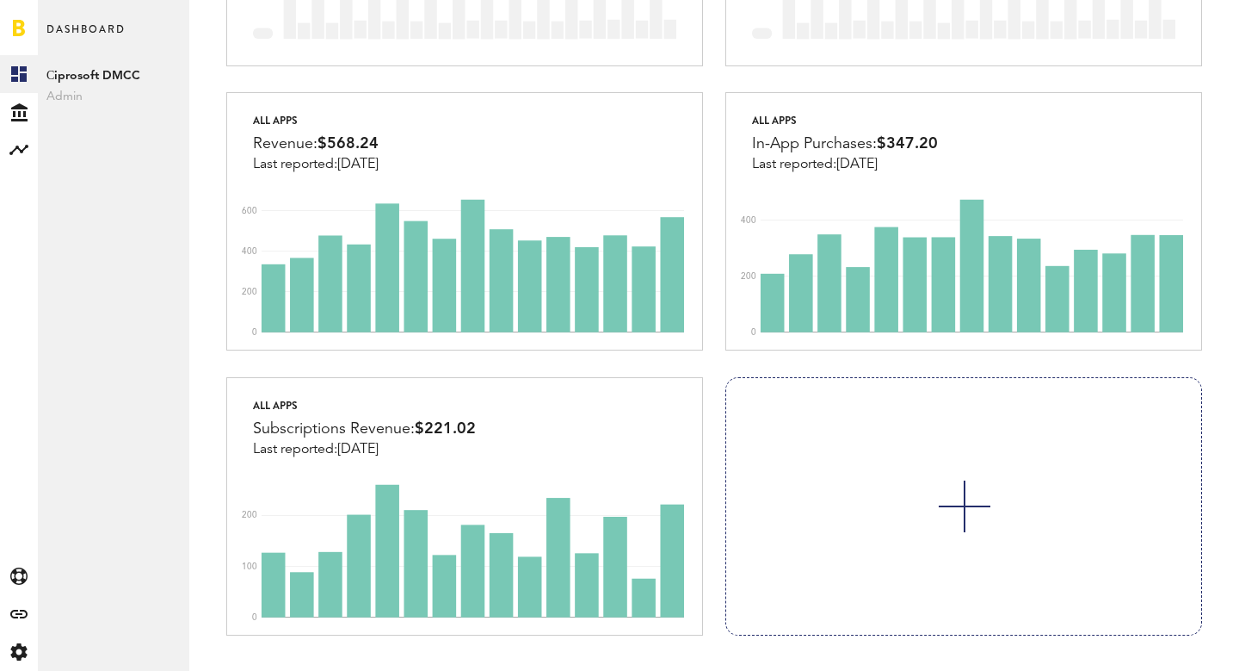
scroll to position [1062, 0]
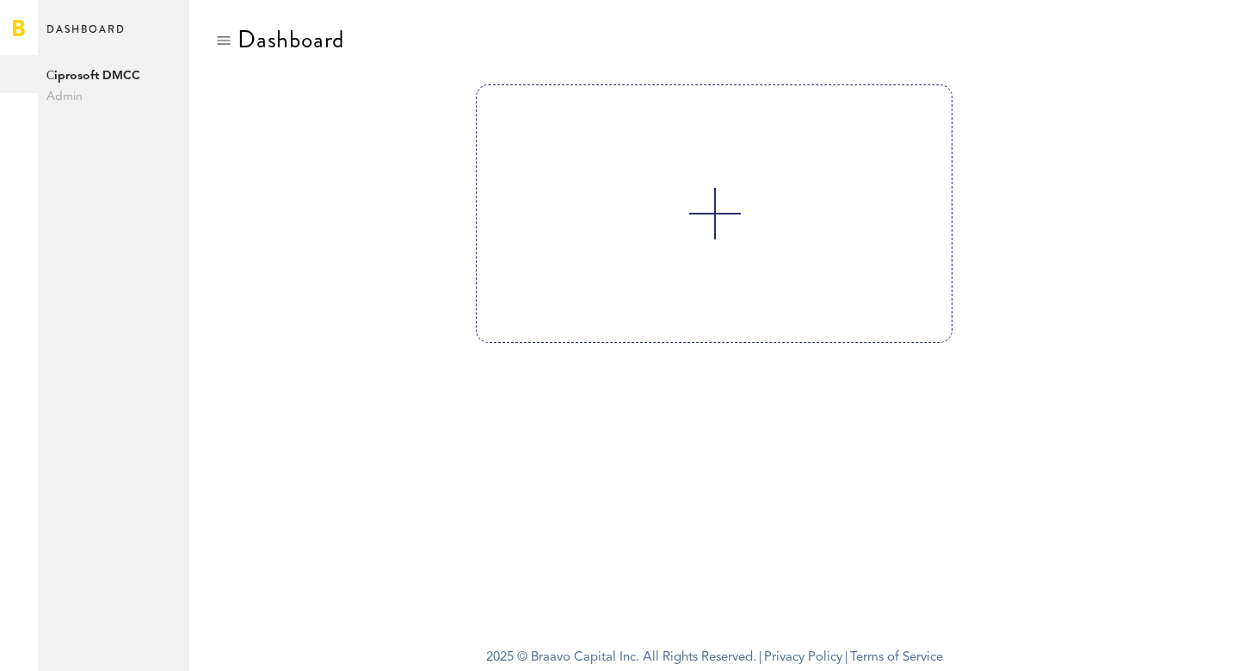
click at [1204, 632] on div "Dashboard Your email has not been verified. Please, check your email to verify …" at bounding box center [714, 318] width 1050 height 636
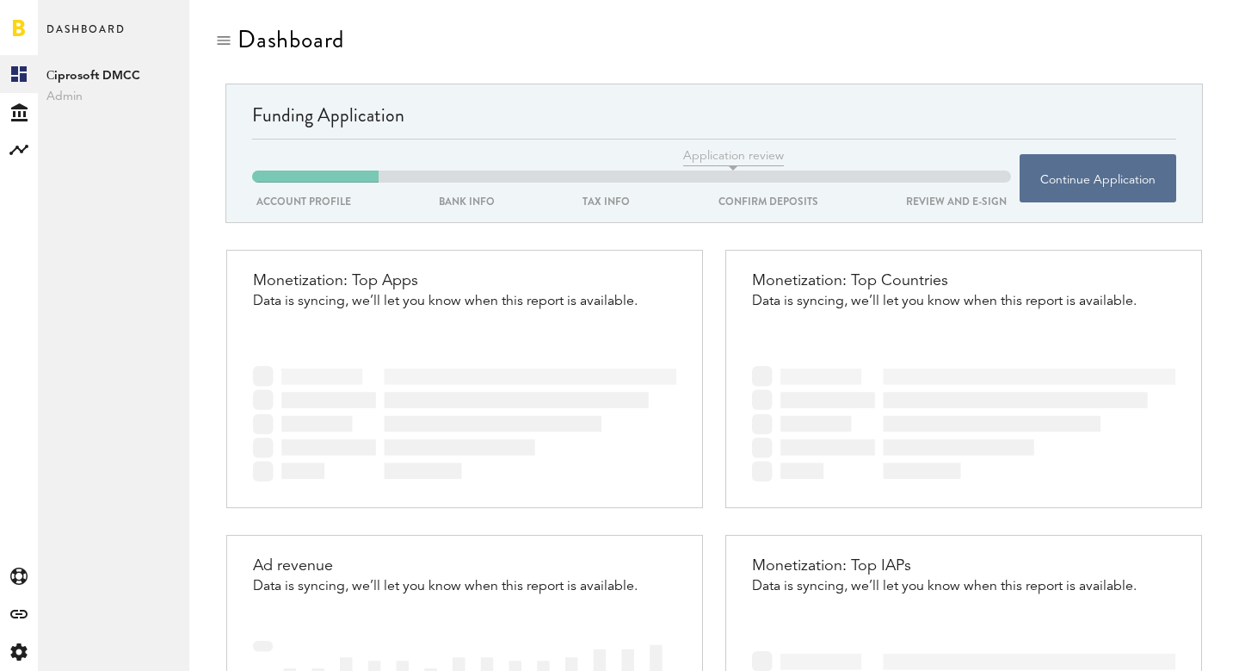
click at [23, 34] on link at bounding box center [19, 27] width 12 height 17
click at [126, 78] on span "Сiprosoft DMCC" at bounding box center [113, 75] width 134 height 21
click at [89, 19] on span "Dashboard" at bounding box center [85, 37] width 79 height 36
click at [65, 96] on span "Admin" at bounding box center [113, 96] width 134 height 21
click at [22, 107] on icon at bounding box center [19, 112] width 16 height 18
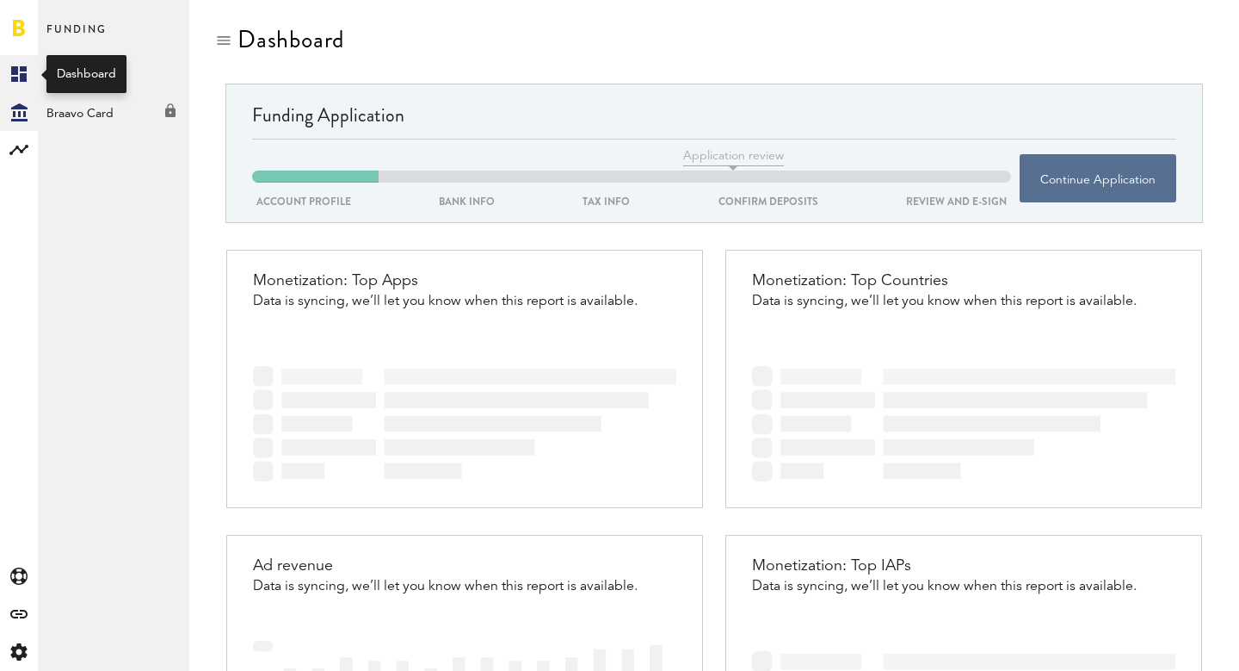
click at [9, 67] on link "Created with Sketch." at bounding box center [19, 74] width 38 height 38
click at [13, 17] on div at bounding box center [19, 27] width 38 height 55
click at [20, 108] on icon at bounding box center [19, 112] width 16 height 18
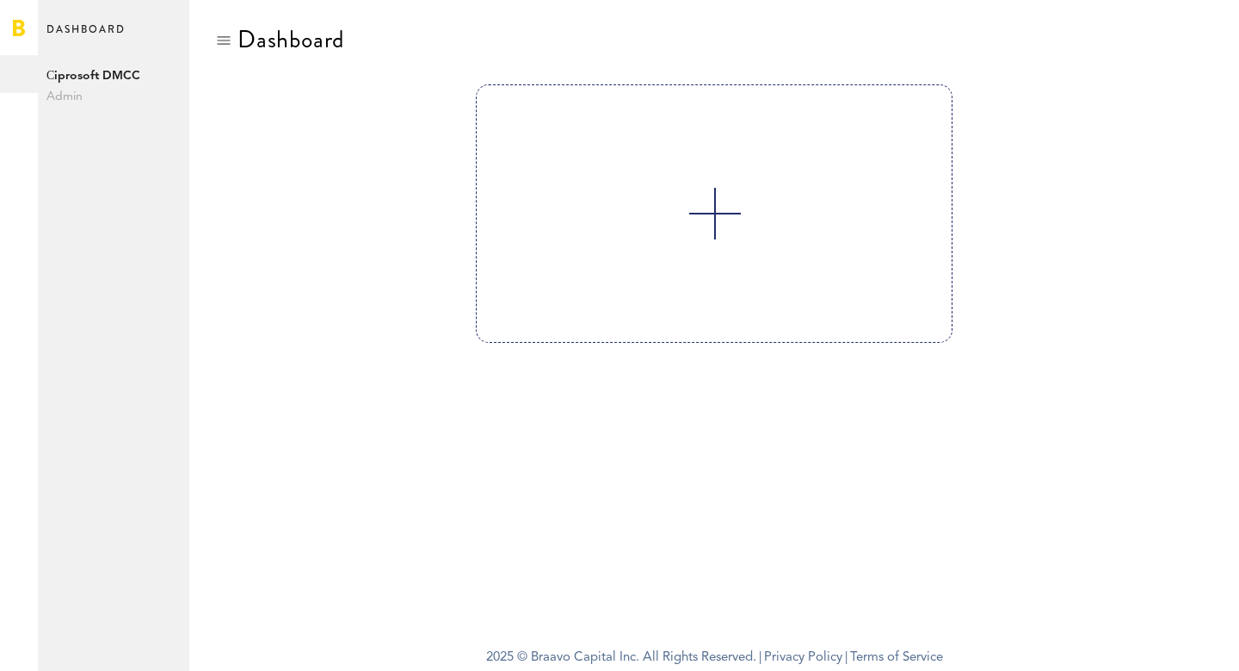
click at [1202, 622] on div "Dashboard Your email has not been verified. Please, check your email to verify …" at bounding box center [714, 318] width 1050 height 636
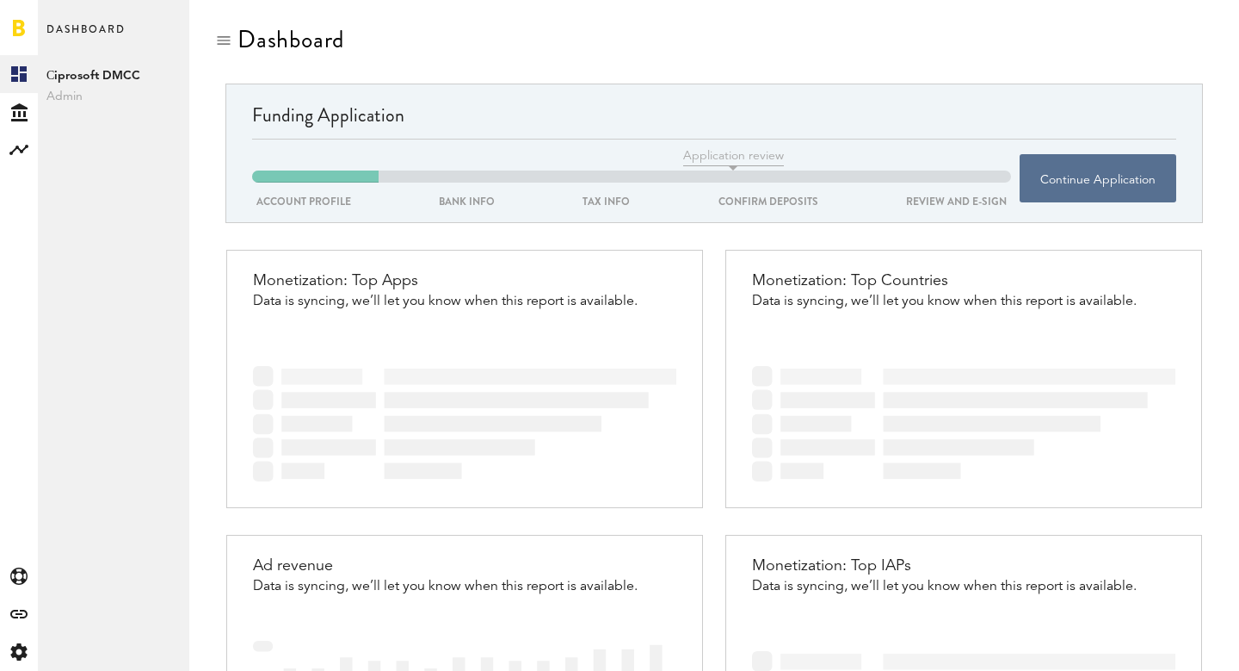
click at [1181, 543] on div "Monetization: Top IAPs Data is syncing, we’ll let you know when this report is …" at bounding box center [964, 564] width 476 height 59
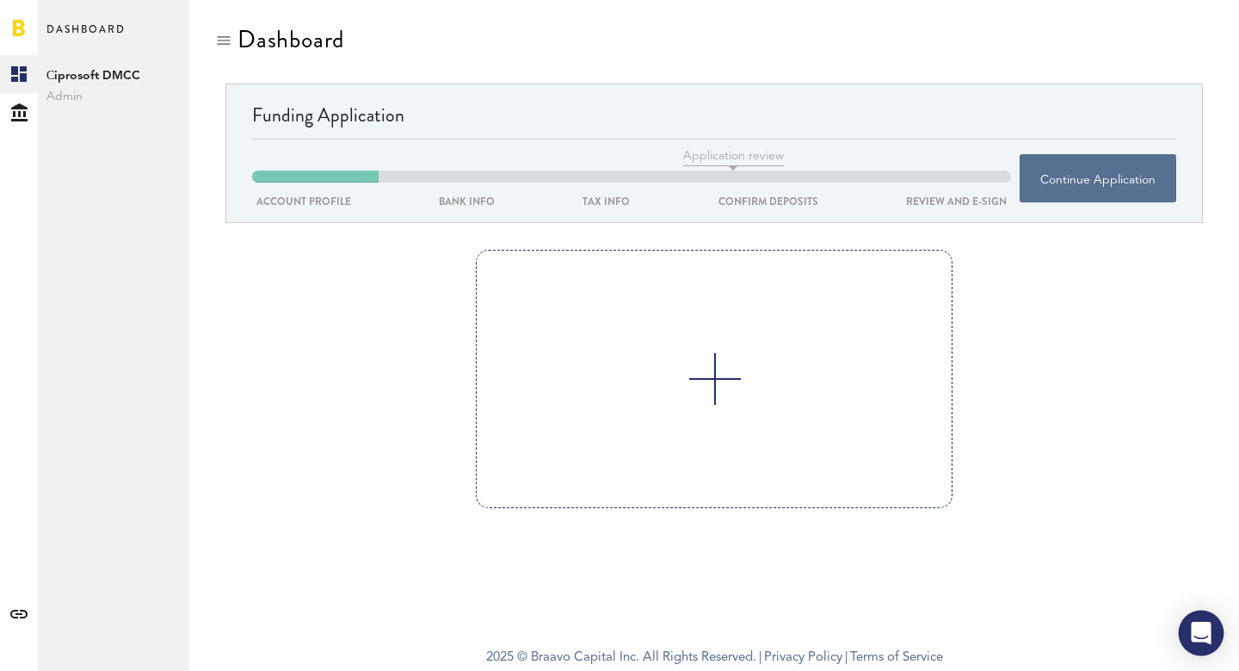
click at [1200, 630] on icon "Open Intercom Messenger" at bounding box center [1201, 632] width 20 height 22
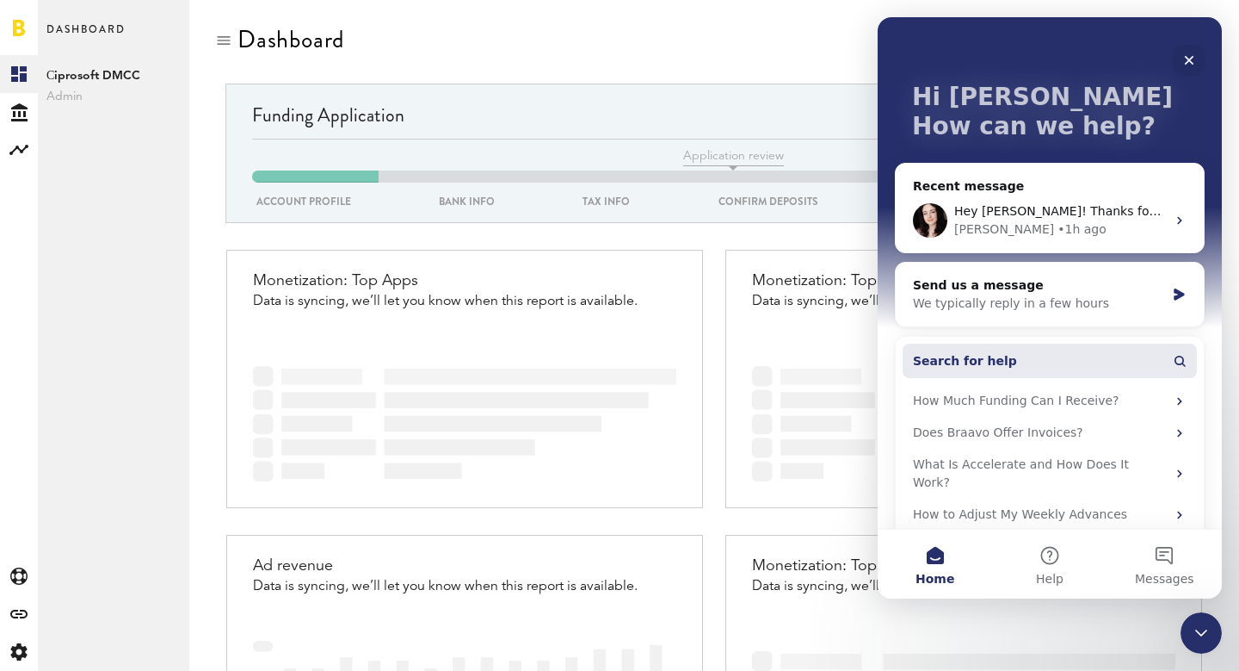
scroll to position [55, 0]
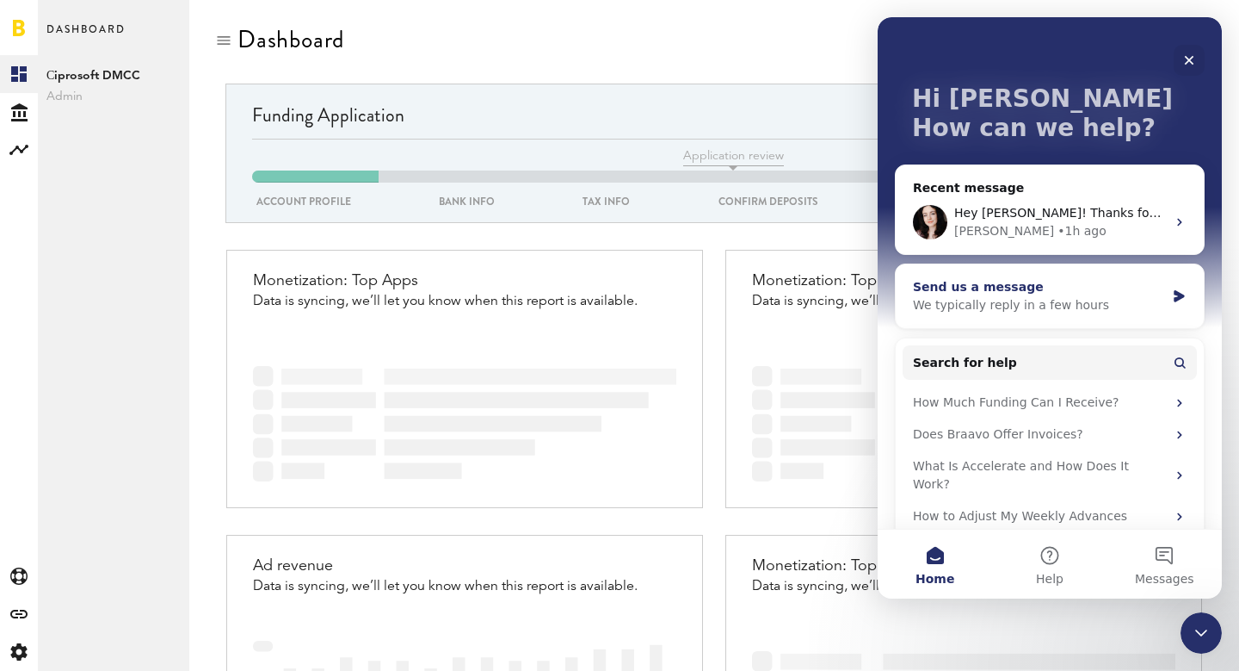
click at [1054, 304] on div "We typically reply in a few hours" at bounding box center [1039, 305] width 252 height 18
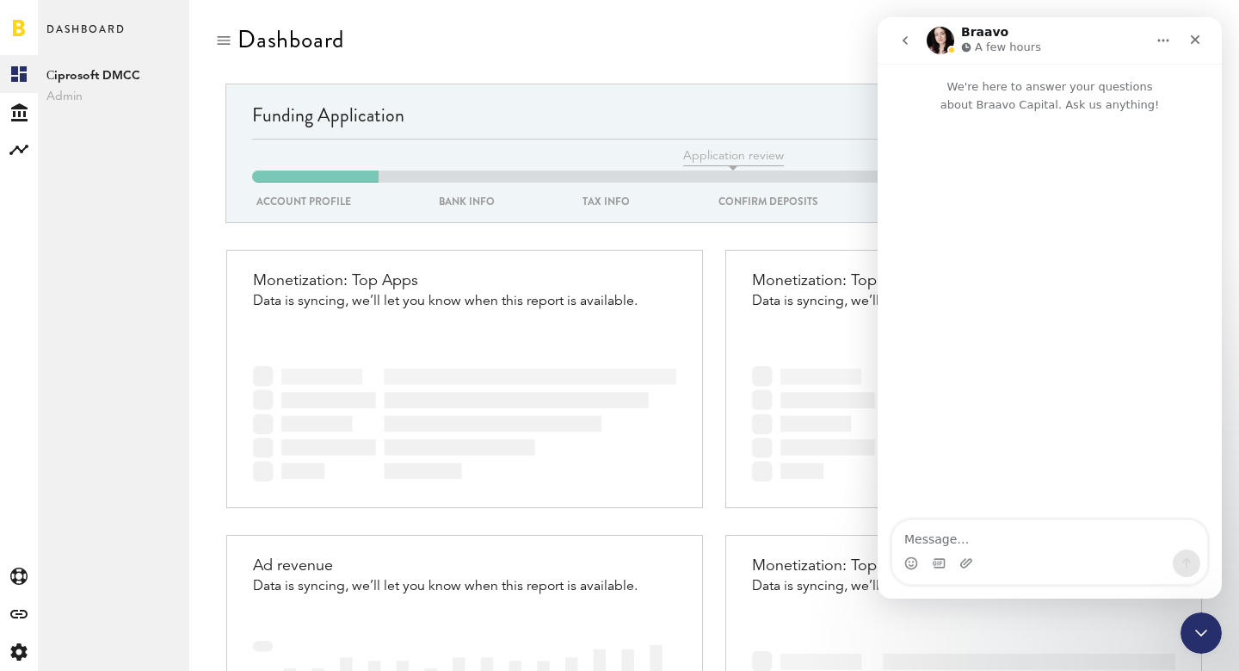
scroll to position [0, 0]
type textarea "Р"
type textarea "H"
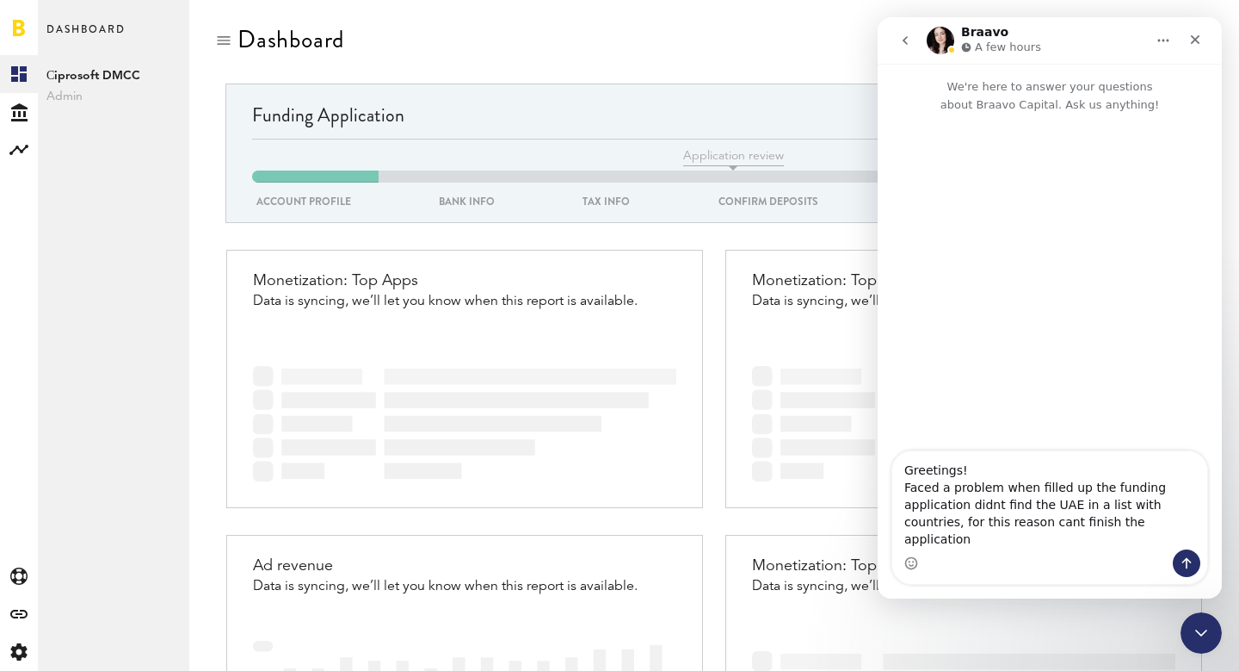
type textarea "Greetings! Faced a problem when filled up the funding application didnt find th…"
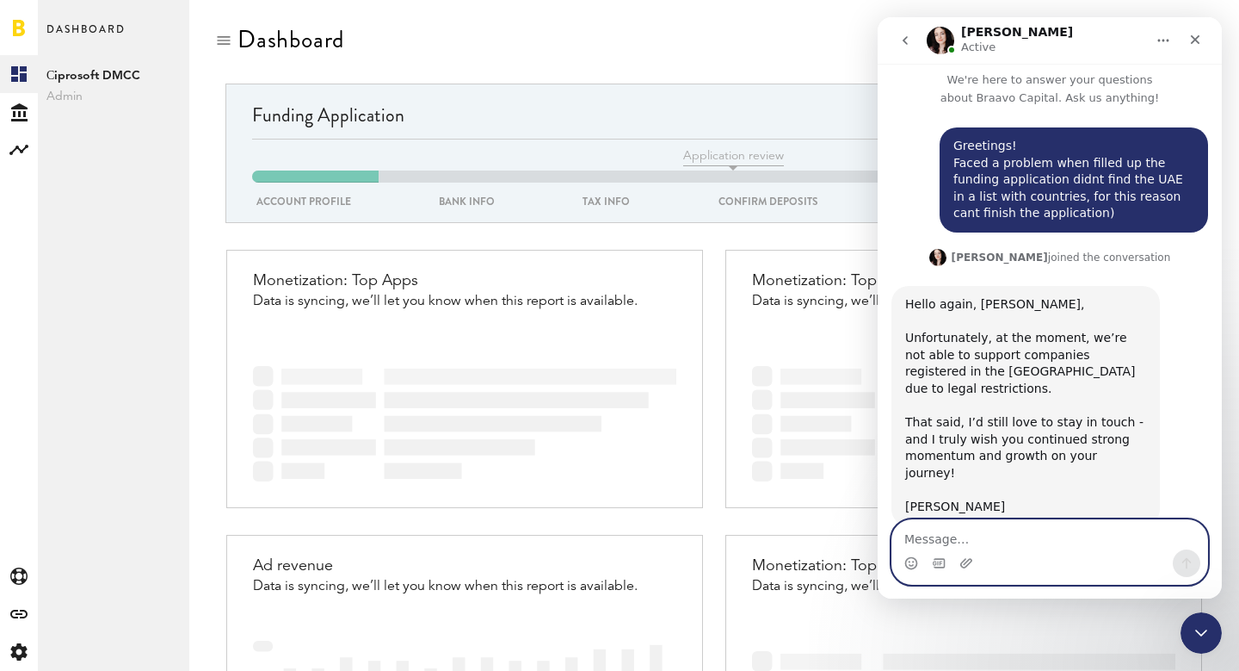
scroll to position [15, 0]
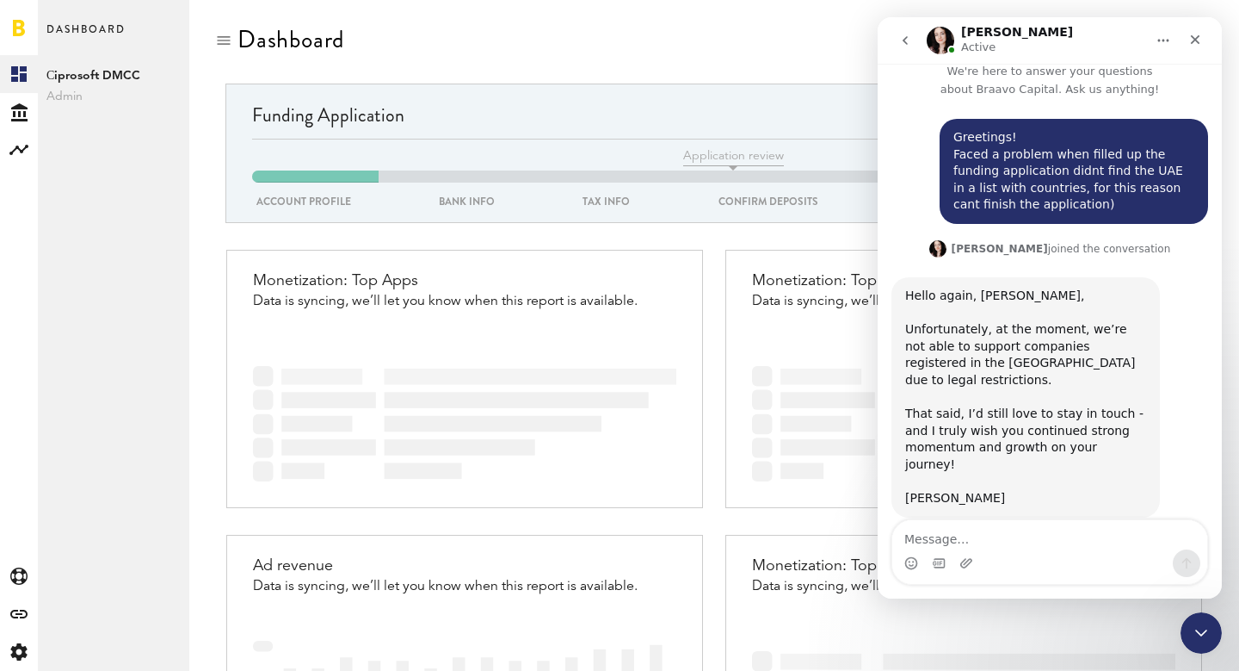
click at [1105, 355] on div "Unfortunately, at the moment, we’re not able to support companies registered in…" at bounding box center [1025, 363] width 241 height 84
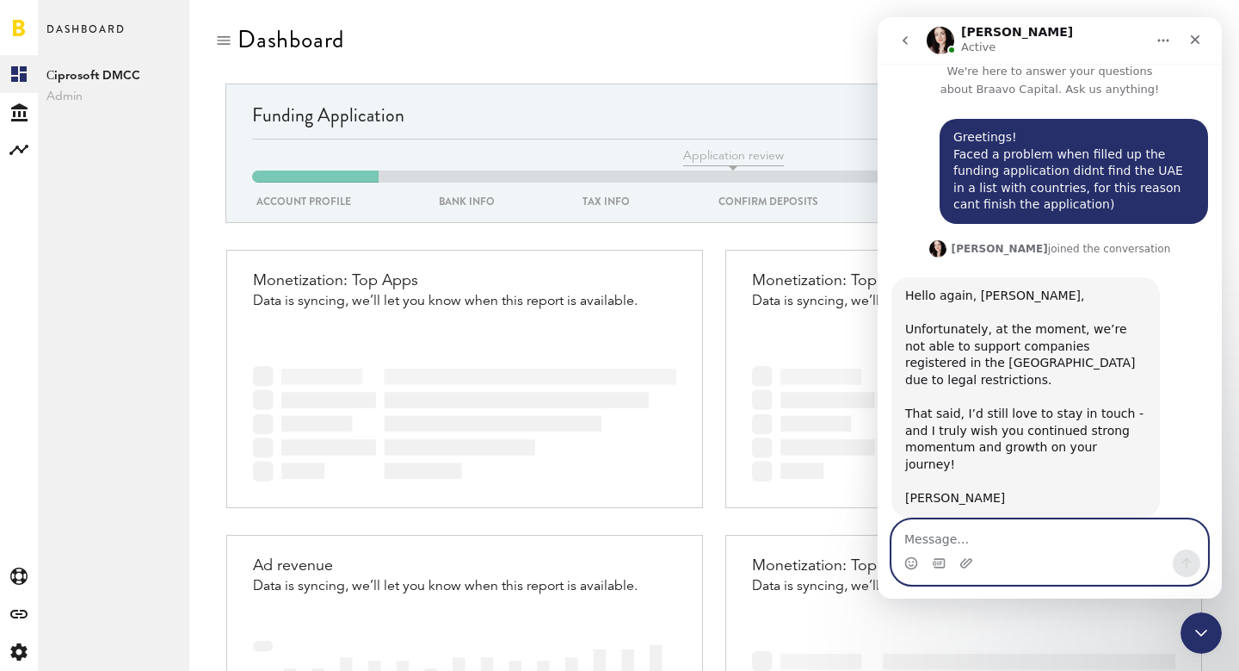
click at [921, 534] on textarea "Message…" at bounding box center [1050, 534] width 315 height 29
type textarea "В"
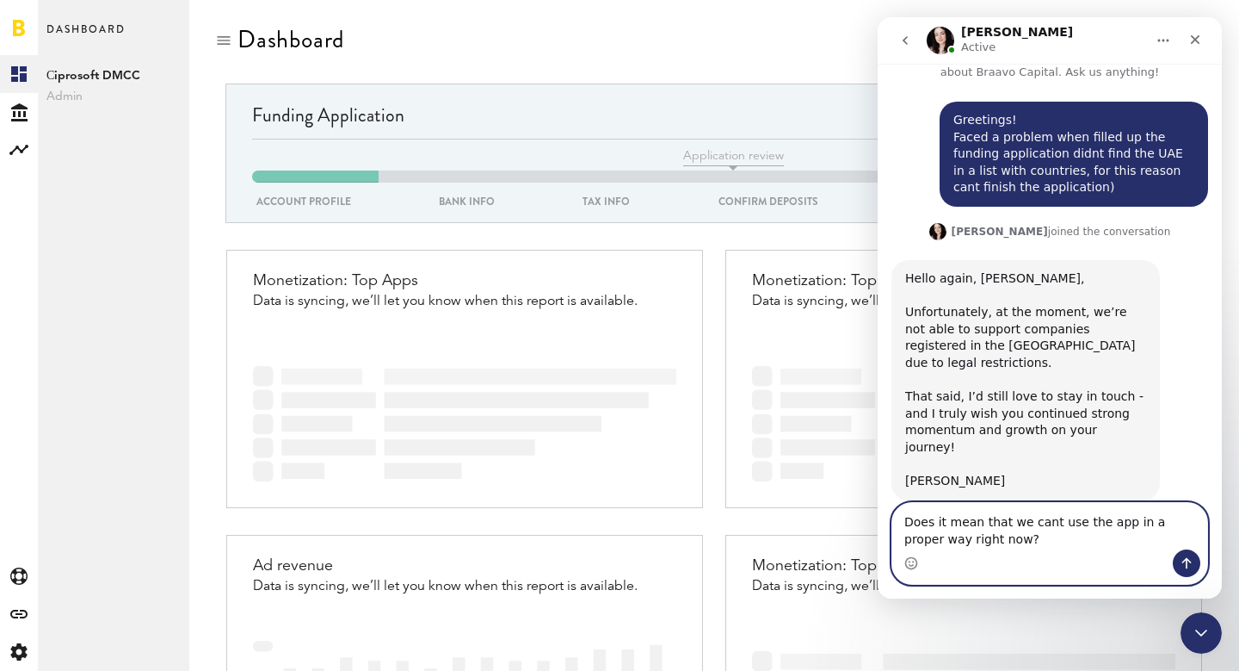
type textarea "Does it mean that we cant use the app in a proper way right now?)"
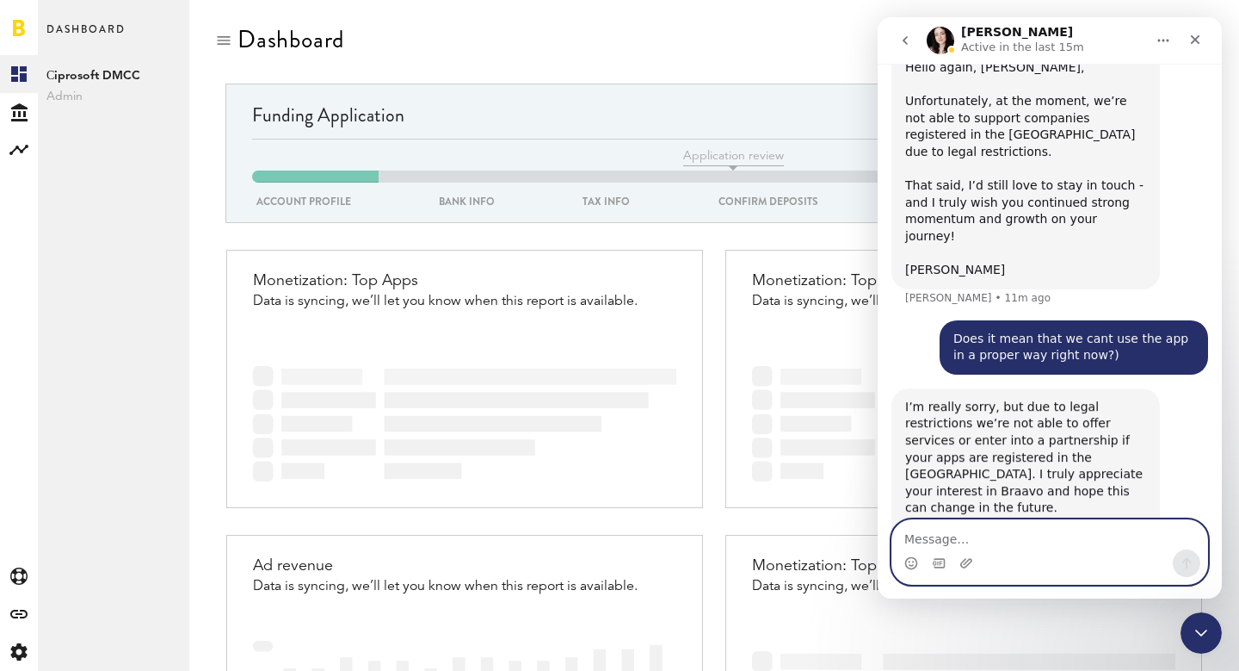
scroll to position [269, 0]
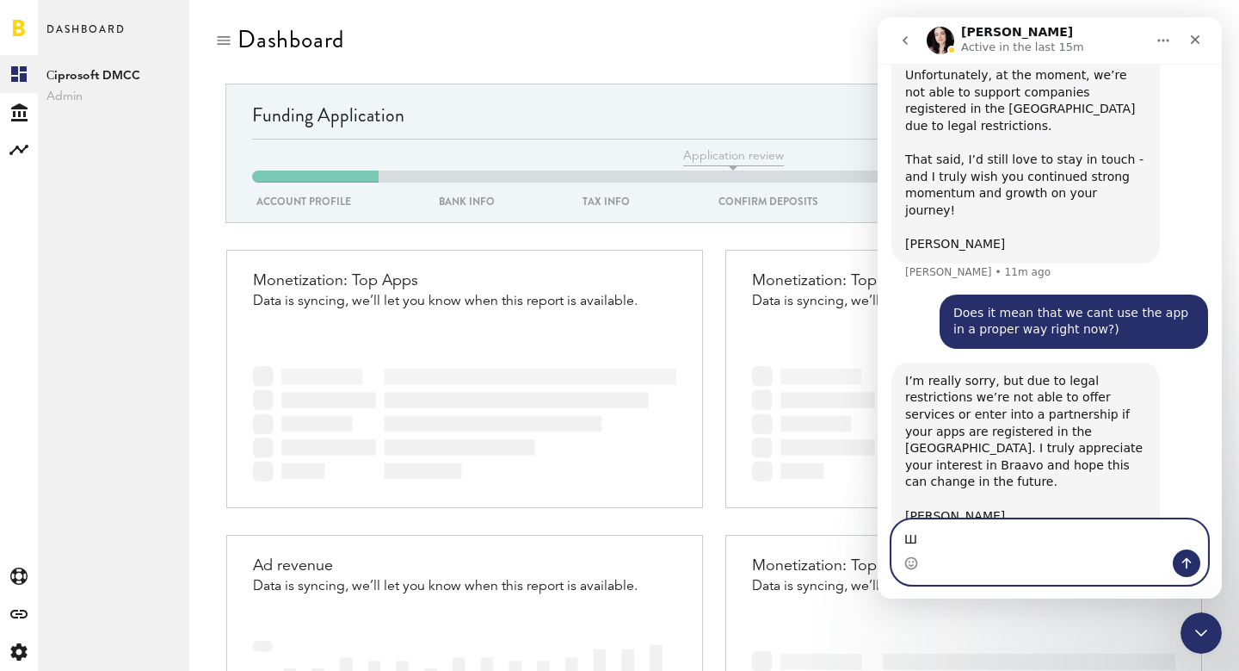
type textarea "Ш"
type textarea "I see, anyway thanks for a feedback!"
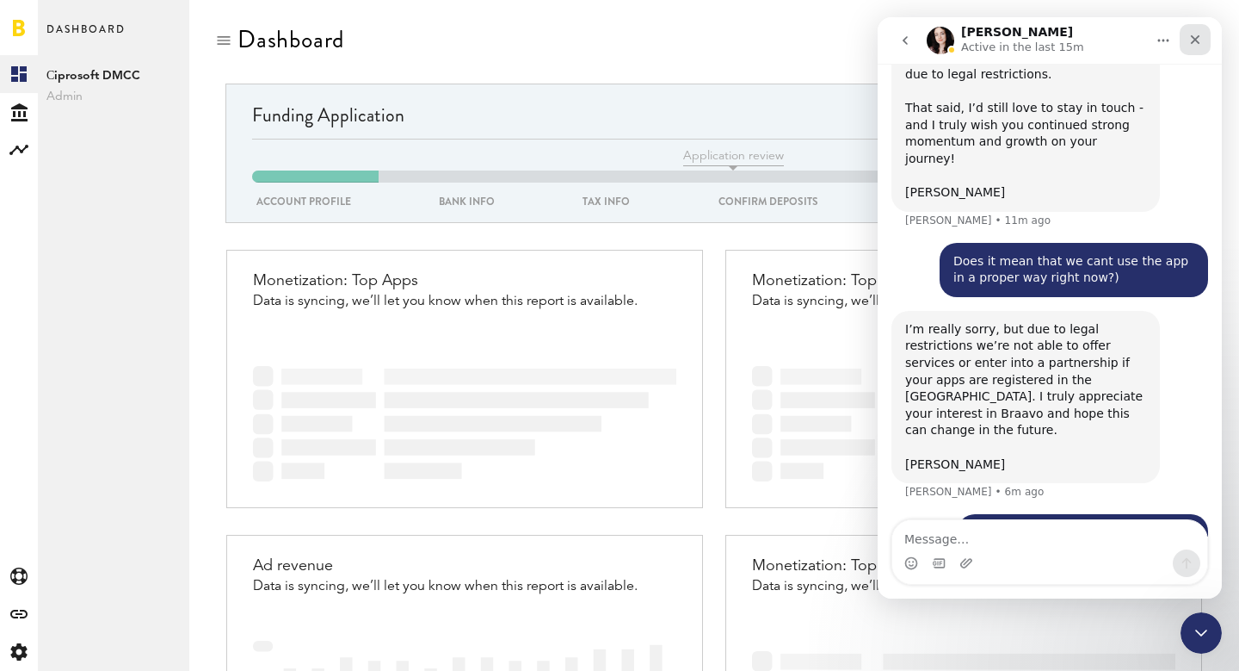
click at [1203, 34] on div "Close" at bounding box center [1195, 39] width 31 height 31
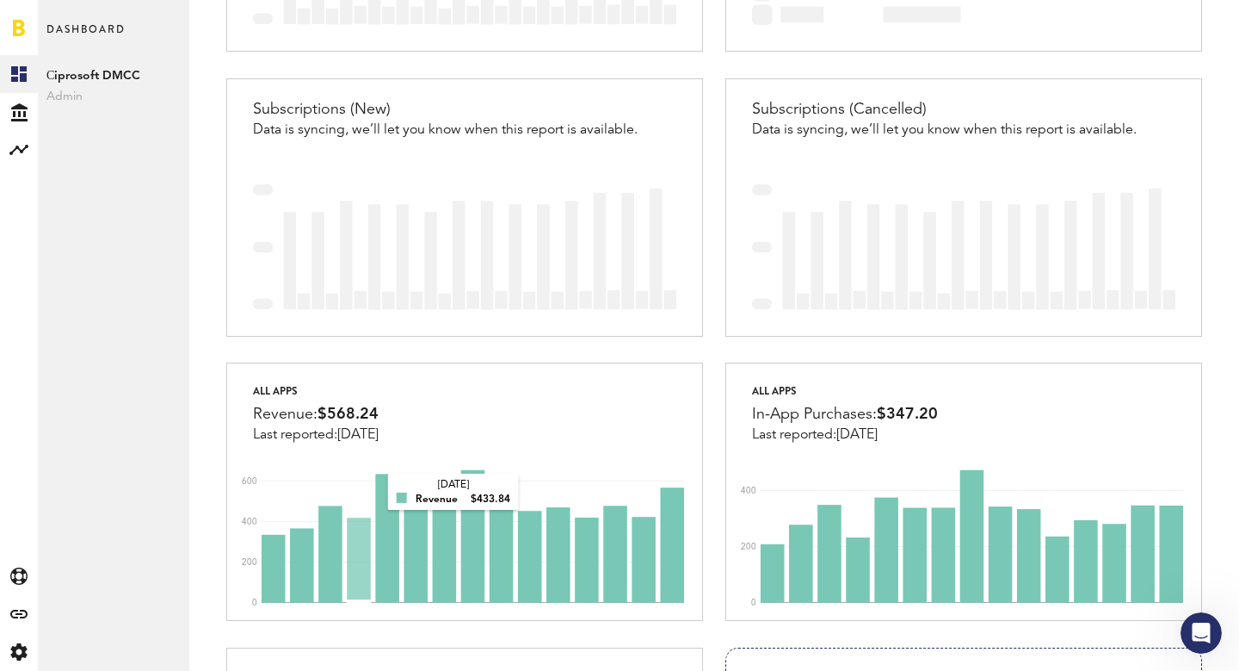
scroll to position [0, 0]
